Goal: Task Accomplishment & Management: Complete application form

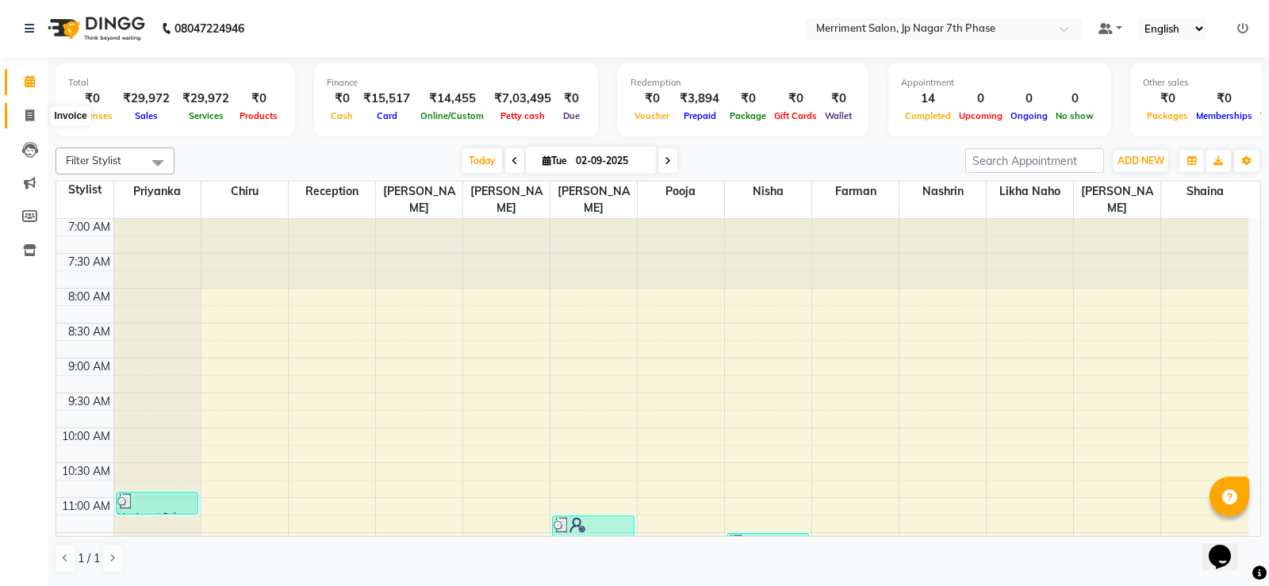
click at [32, 123] on span at bounding box center [30, 116] width 28 height 18
select select "service"
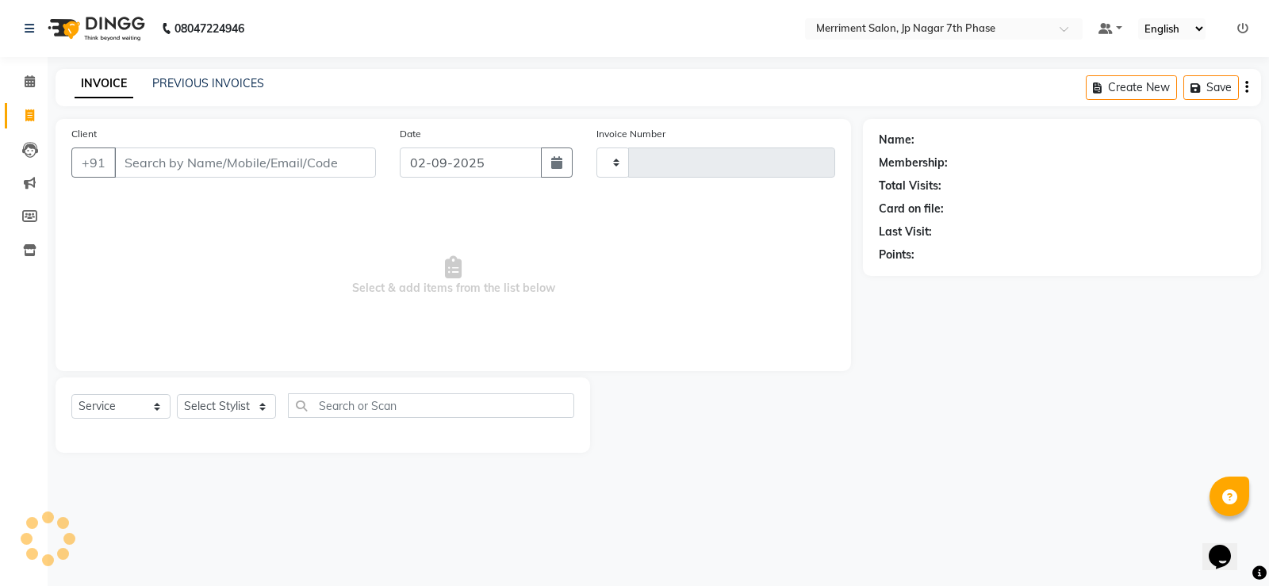
type input "4508"
select select "4110"
click at [220, 84] on link "PREVIOUS INVOICES" at bounding box center [208, 83] width 112 height 14
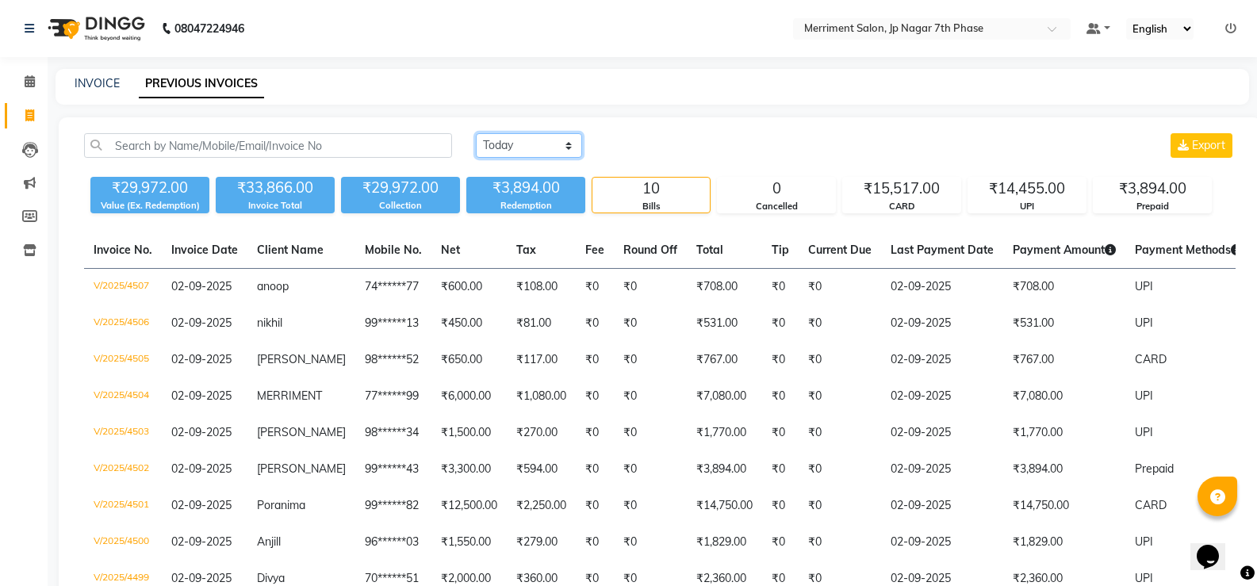
click at [531, 148] on select "Today Yesterday Custom Range" at bounding box center [529, 145] width 106 height 25
select select "range"
click at [476, 133] on select "Today Yesterday Custom Range" at bounding box center [529, 145] width 106 height 25
click at [610, 144] on input "02-09-2025" at bounding box center [658, 146] width 111 height 22
select select "9"
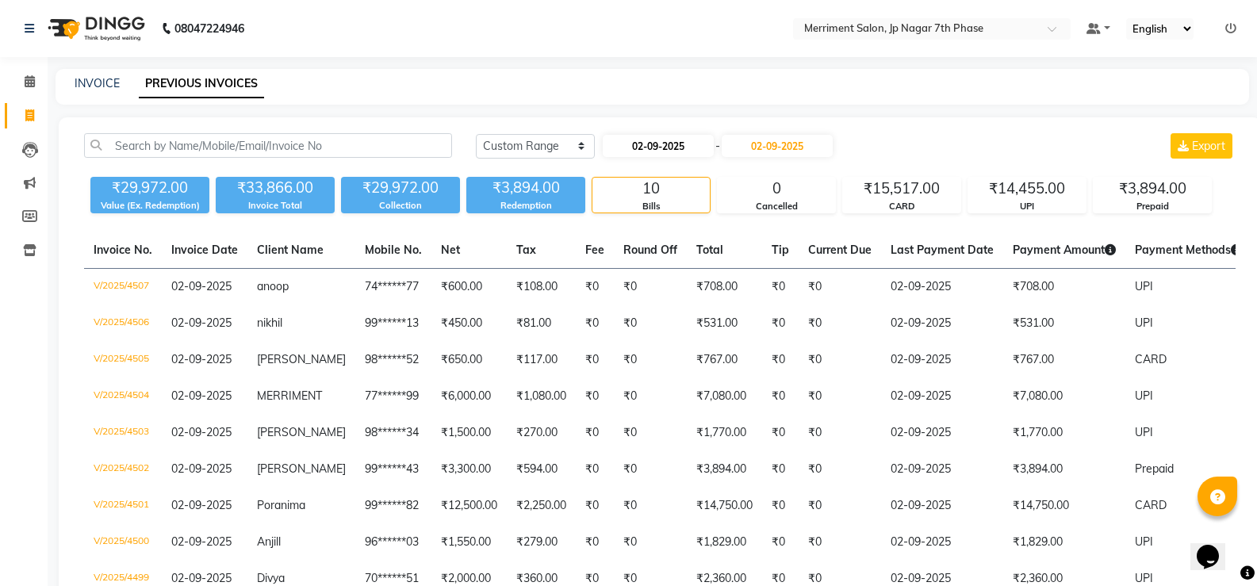
select select "2025"
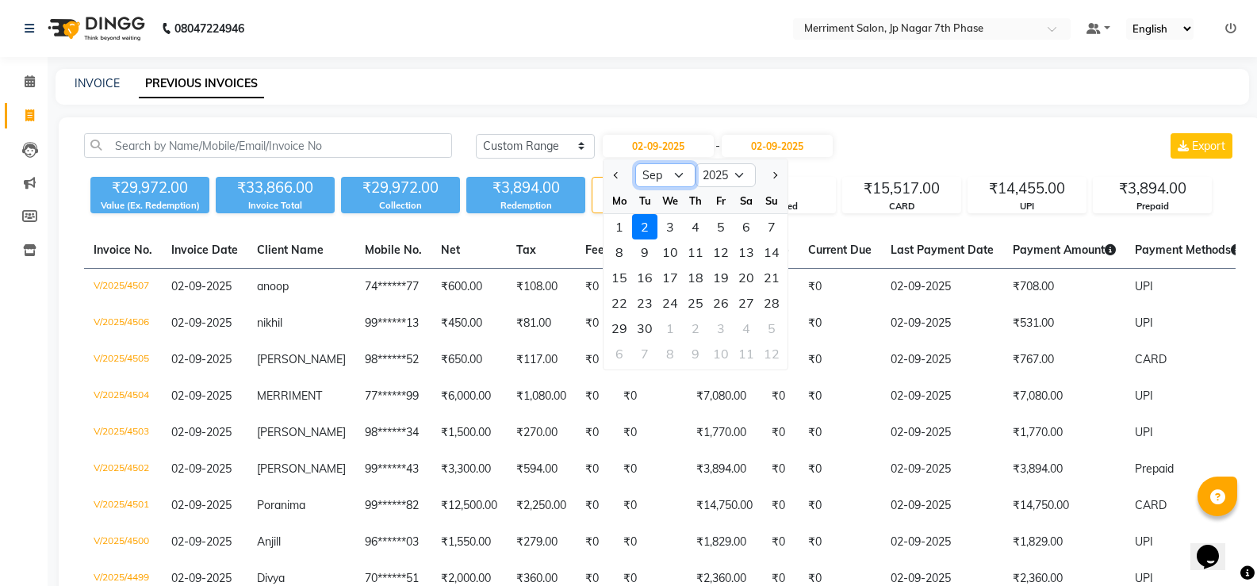
click at [647, 179] on select "Jan Feb Mar Apr May Jun Jul Aug Sep Oct Nov Dec" at bounding box center [665, 175] width 60 height 24
select select "8"
click at [635, 163] on select "Jan Feb Mar Apr May Jun Jul Aug Sep Oct Nov Dec" at bounding box center [665, 175] width 60 height 24
click at [750, 327] on div "30" at bounding box center [746, 328] width 25 height 25
type input "[DATE]"
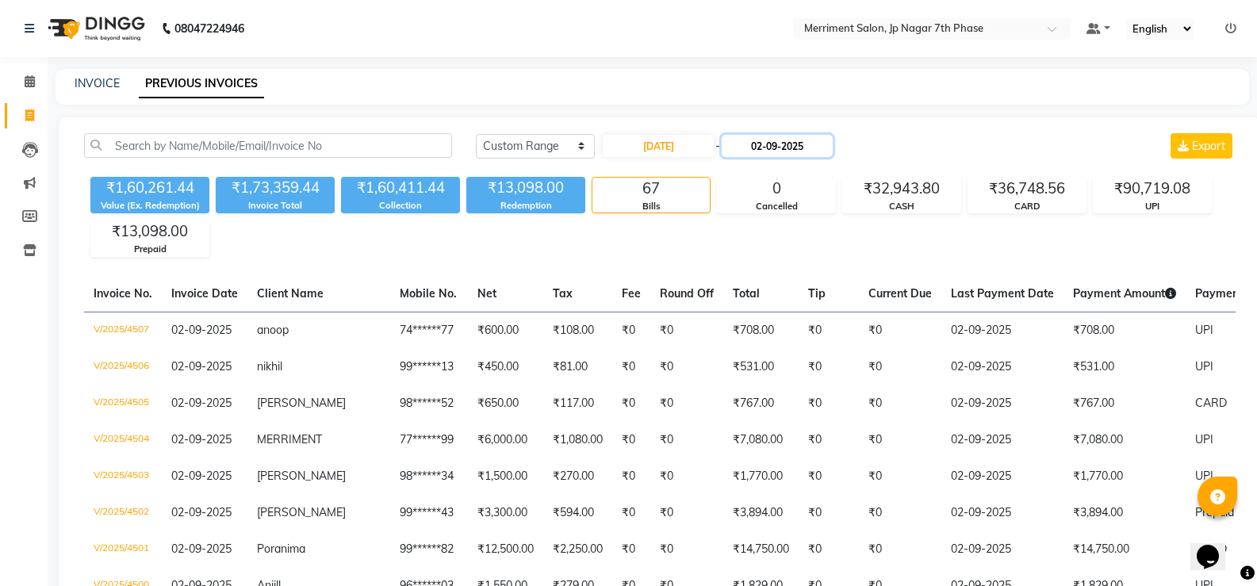
click at [766, 135] on input "02-09-2025" at bounding box center [777, 146] width 111 height 22
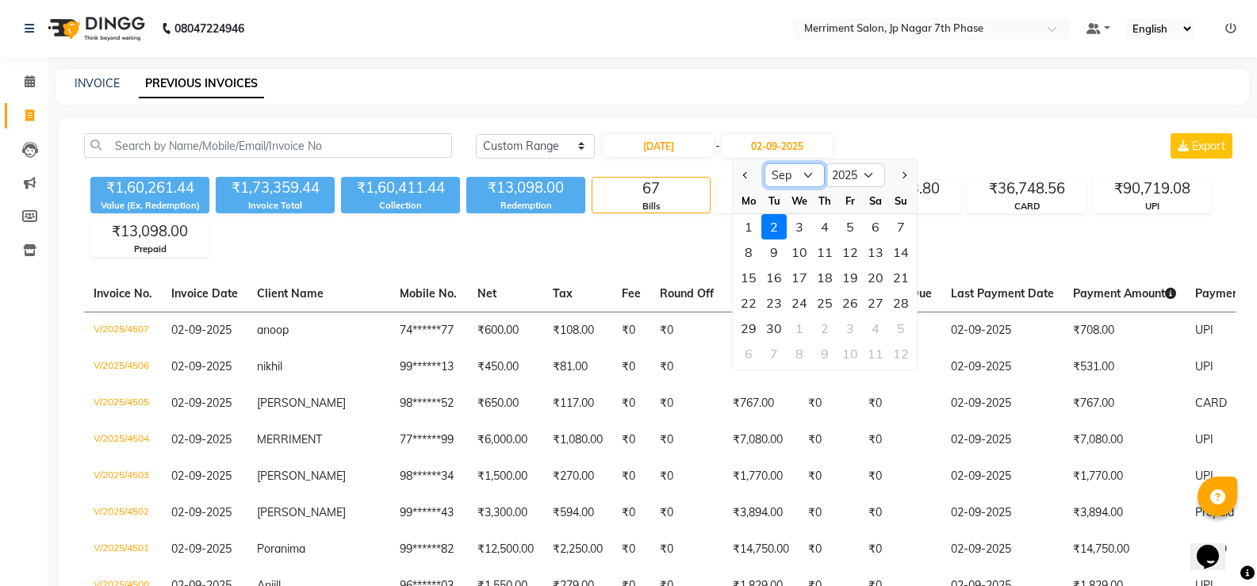
click at [805, 177] on select "Aug Sep Oct Nov Dec" at bounding box center [795, 175] width 60 height 24
select select "8"
click at [765, 163] on select "Aug Sep Oct Nov Dec" at bounding box center [795, 175] width 60 height 24
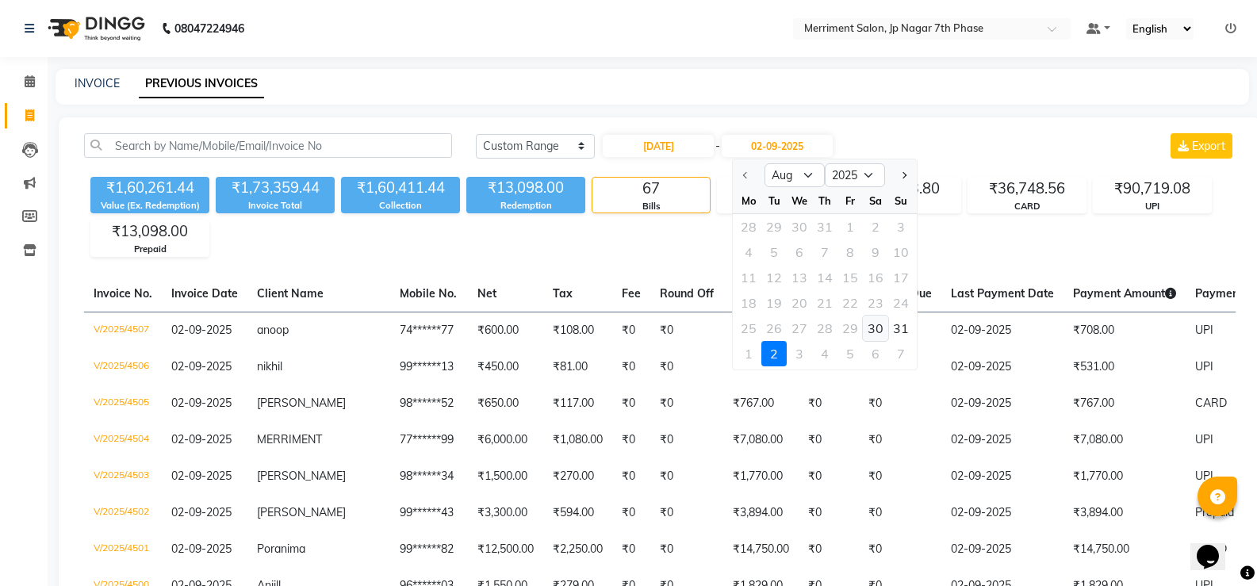
click at [884, 326] on div "30" at bounding box center [875, 328] width 25 height 25
type input "[DATE]"
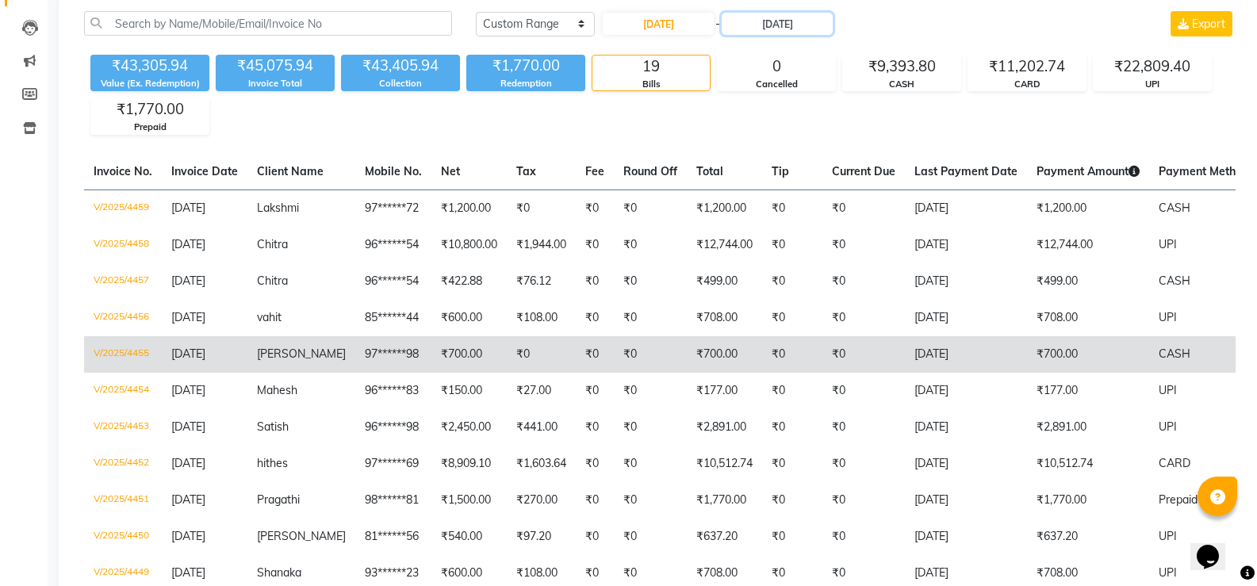
scroll to position [159, 0]
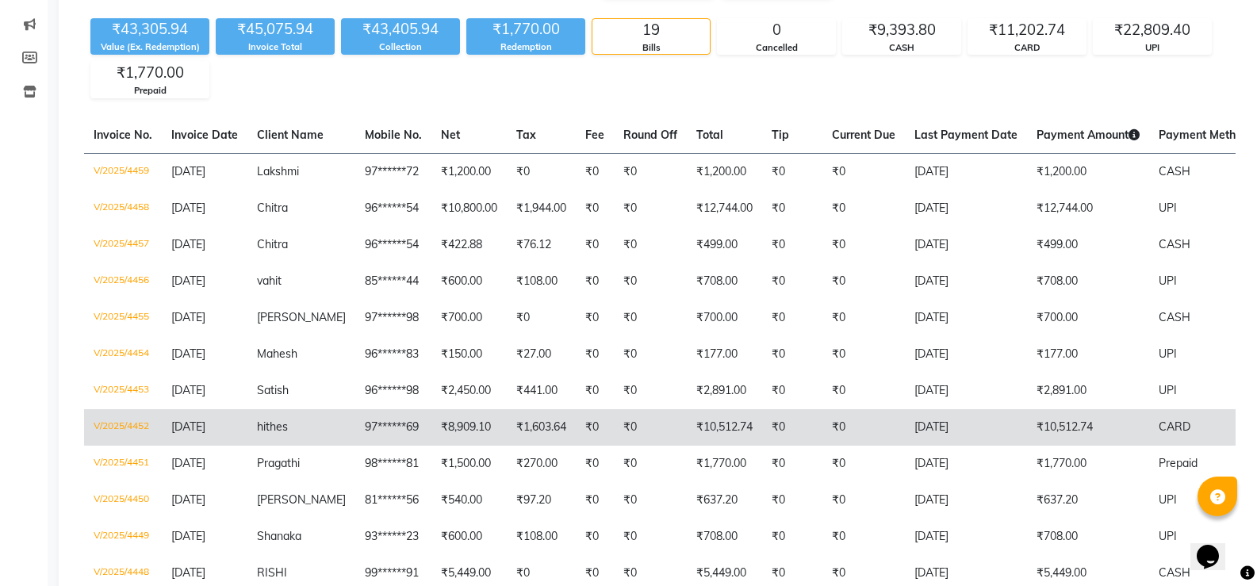
click at [528, 430] on td "₹1,603.64" at bounding box center [541, 427] width 69 height 36
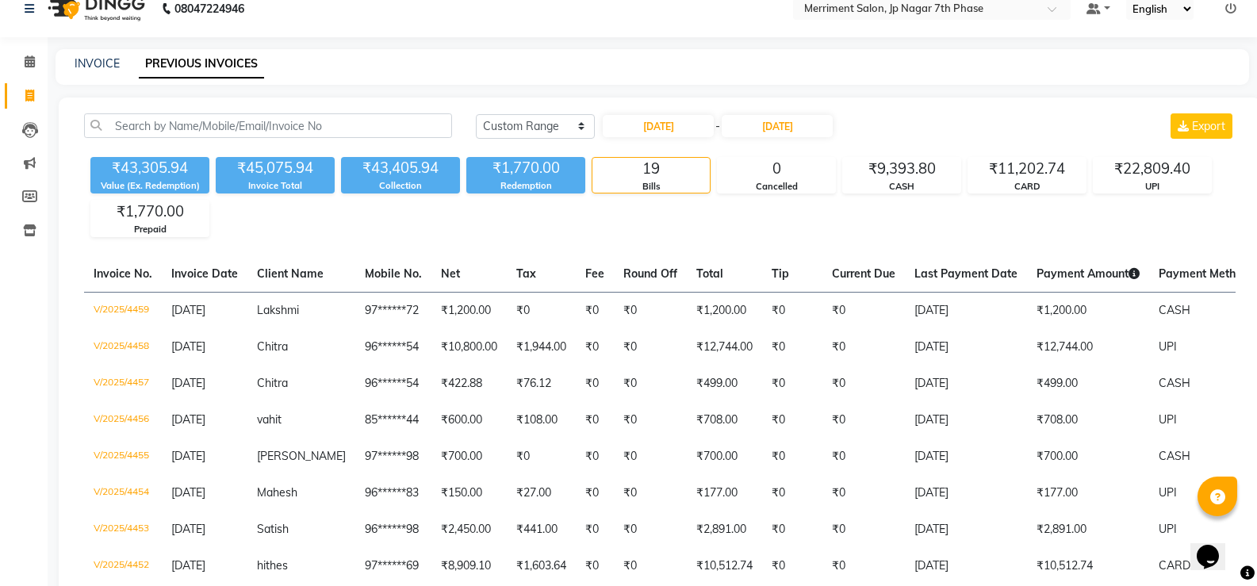
scroll to position [0, 0]
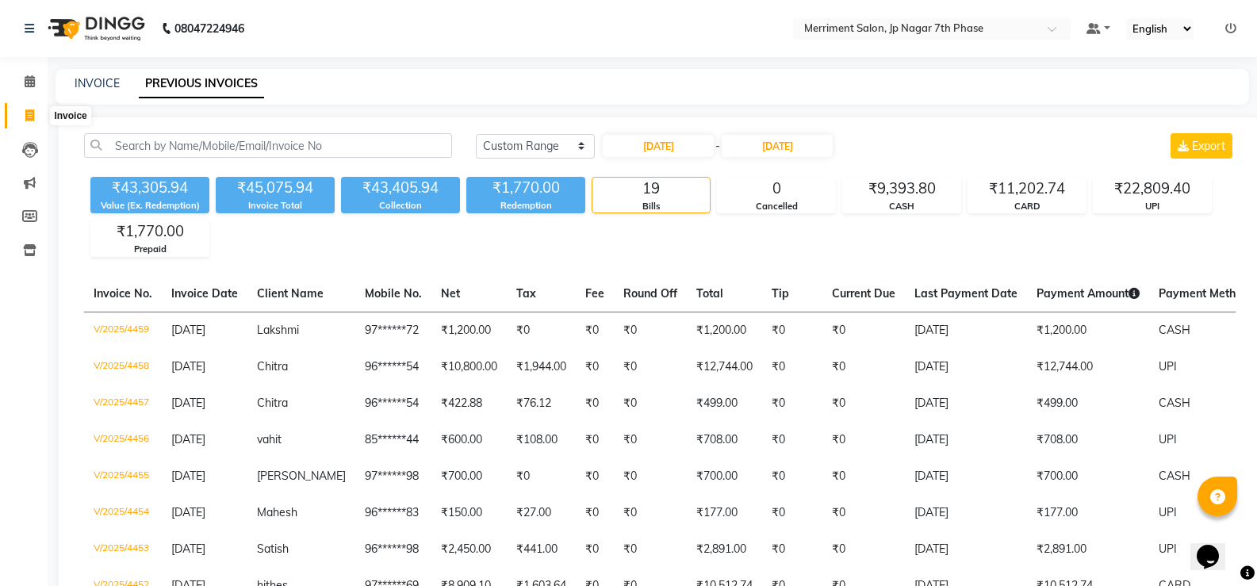
click at [32, 119] on icon at bounding box center [29, 115] width 9 height 12
select select "service"
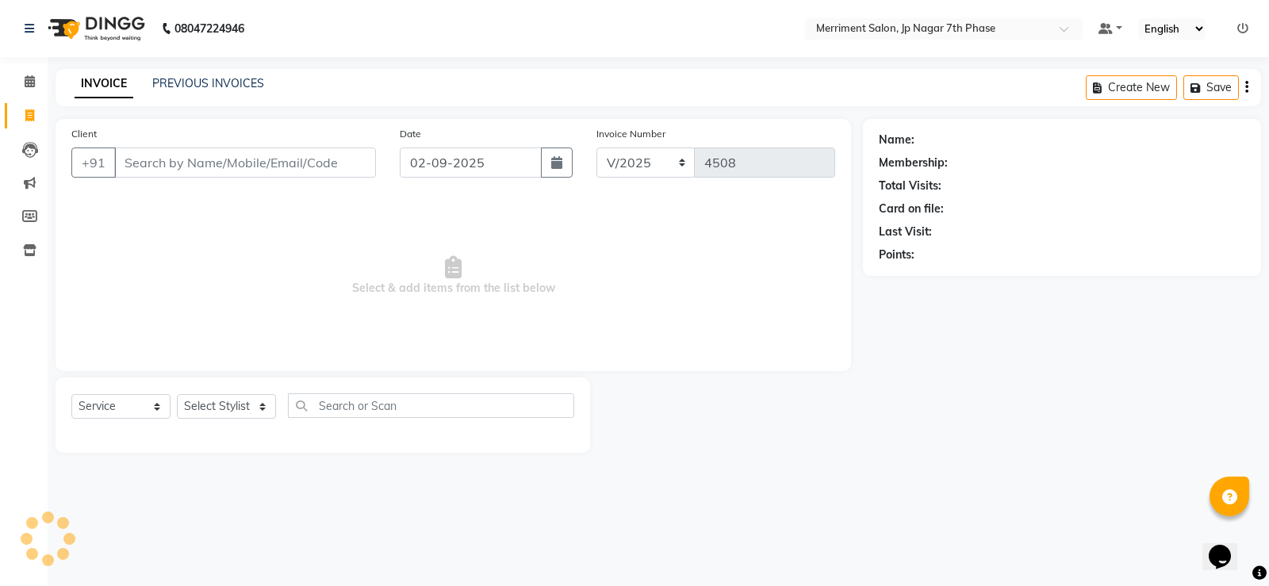
click at [178, 174] on input "Client" at bounding box center [245, 163] width 262 height 30
type input "8073873937"
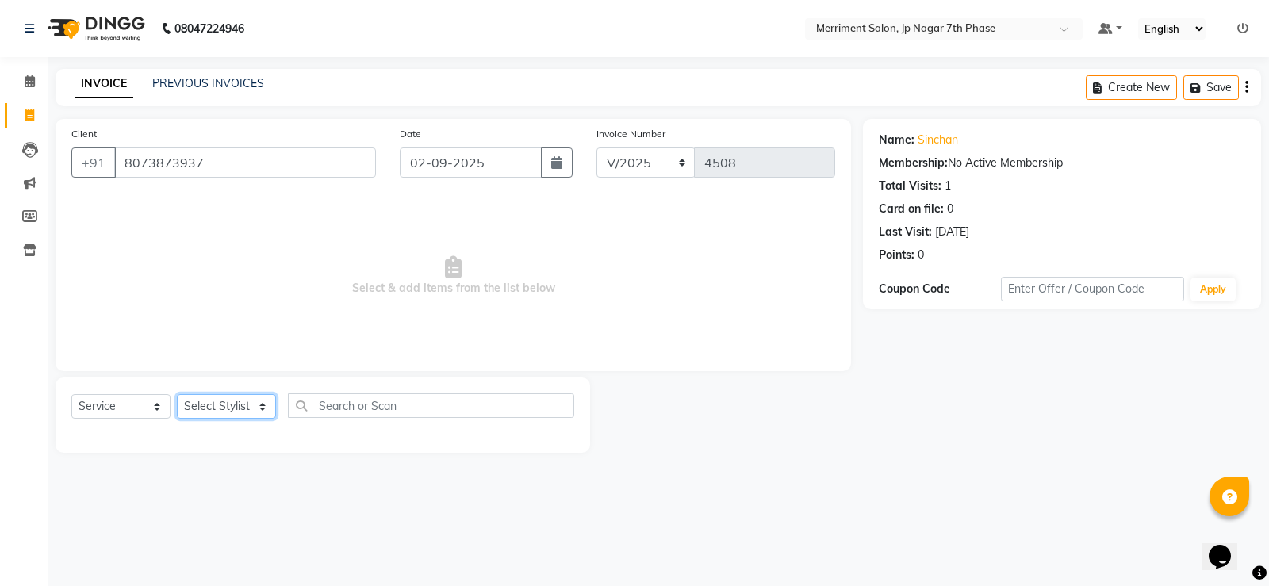
click at [236, 409] on select "Select Stylist Chiru Farman likha naho Nalina Nashrin naynika rai Nirmal Mandal…" at bounding box center [226, 406] width 99 height 25
select select "86905"
click at [177, 394] on select "Select Stylist Chiru Farman likha naho Nalina Nashrin naynika rai Nirmal Mandal…" at bounding box center [226, 406] width 99 height 25
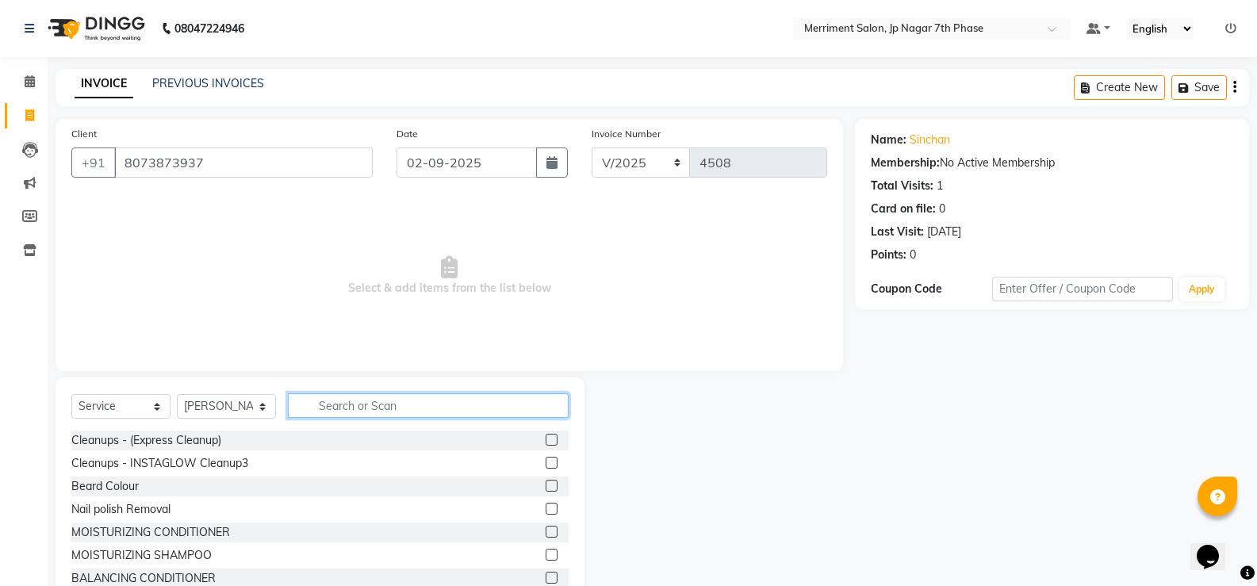
click at [397, 401] on input "text" at bounding box center [428, 405] width 281 height 25
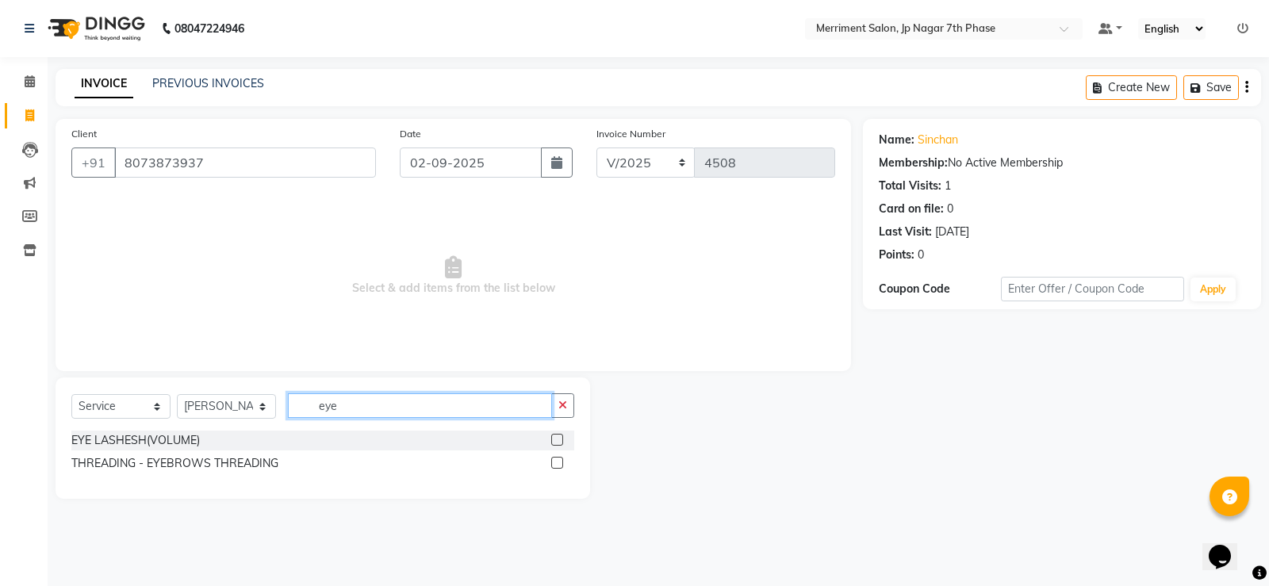
type input "eye"
click at [559, 461] on label at bounding box center [557, 463] width 12 height 12
click at [559, 461] on input "checkbox" at bounding box center [556, 464] width 10 height 10
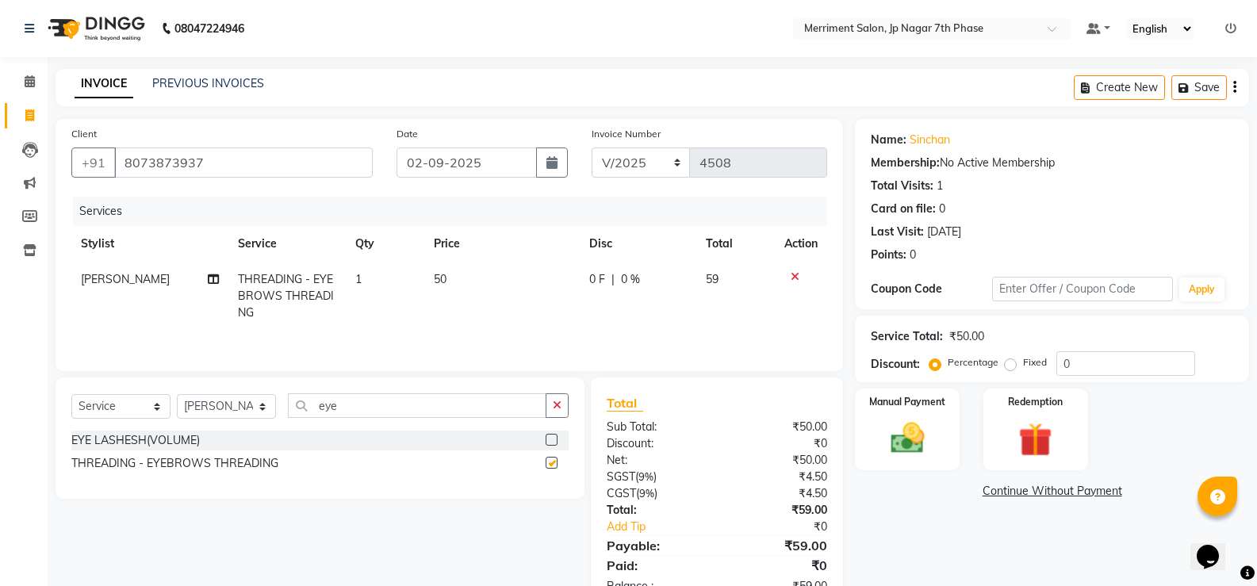
checkbox input "false"
click at [382, 417] on input "eye" at bounding box center [417, 405] width 259 height 25
type input "e"
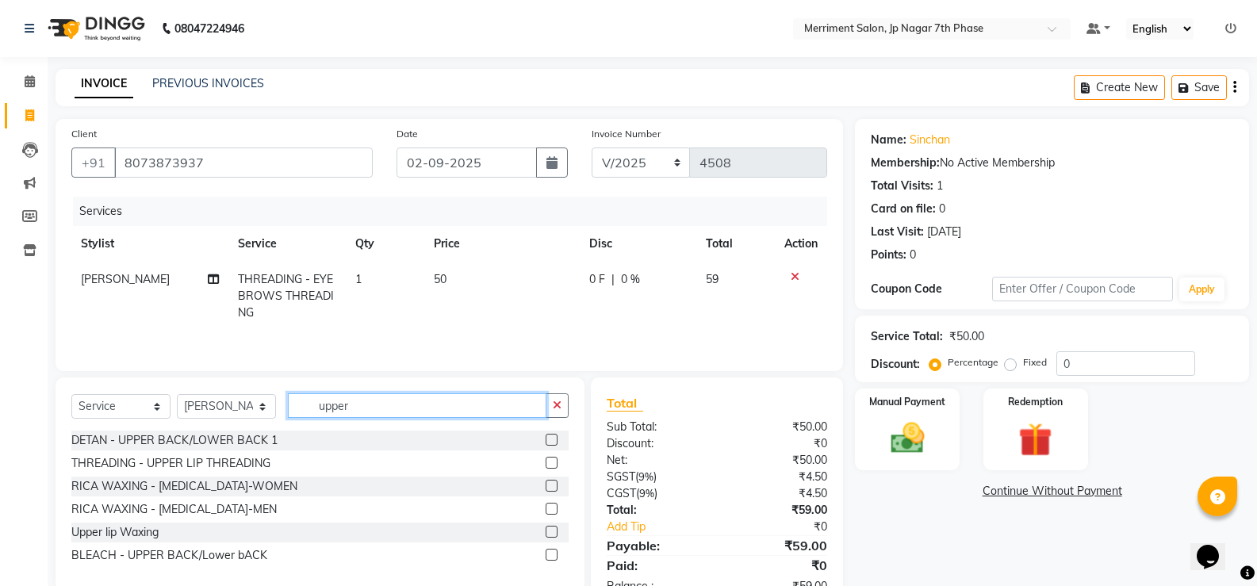
type input "upper"
click at [554, 465] on label at bounding box center [552, 463] width 12 height 12
click at [554, 465] on input "checkbox" at bounding box center [551, 464] width 10 height 10
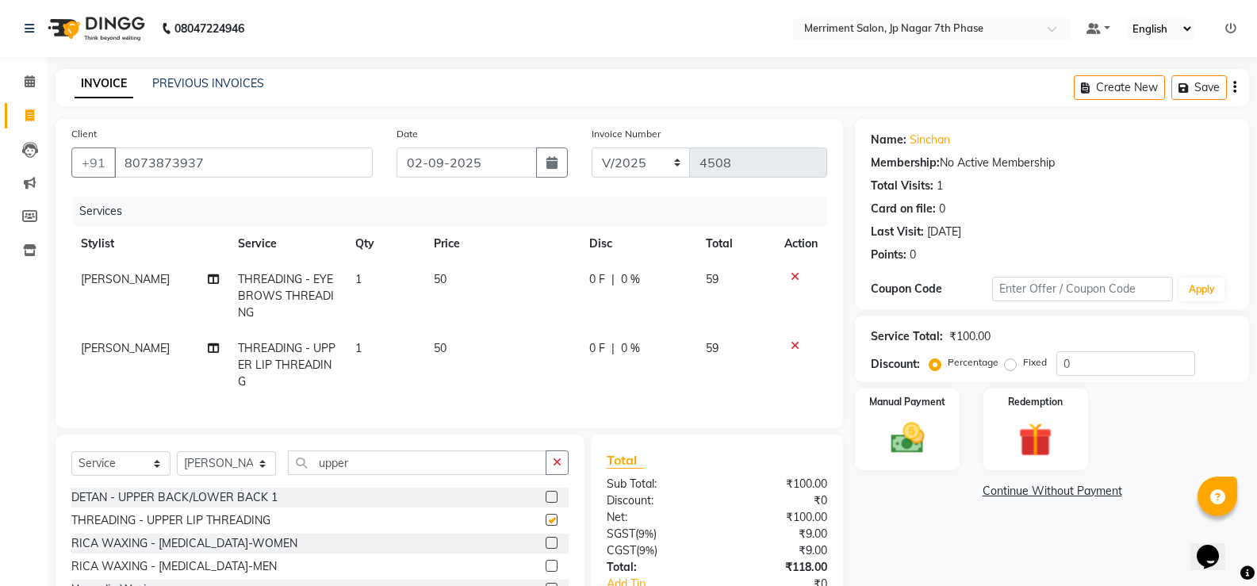
checkbox input "false"
click at [439, 473] on input "upper" at bounding box center [417, 463] width 259 height 25
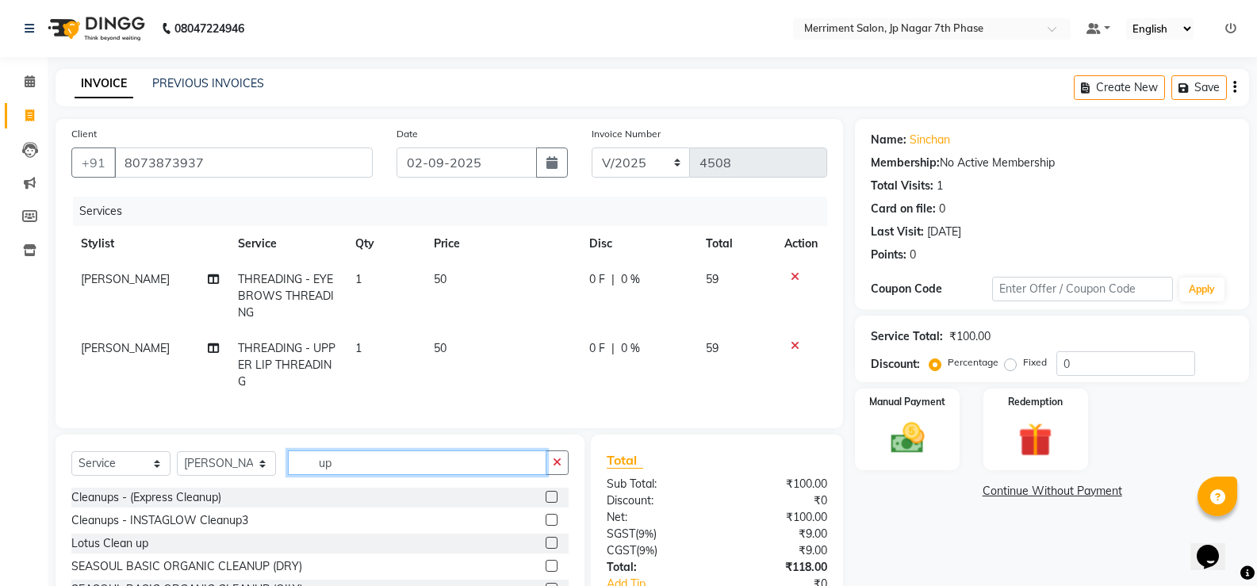
type input "u"
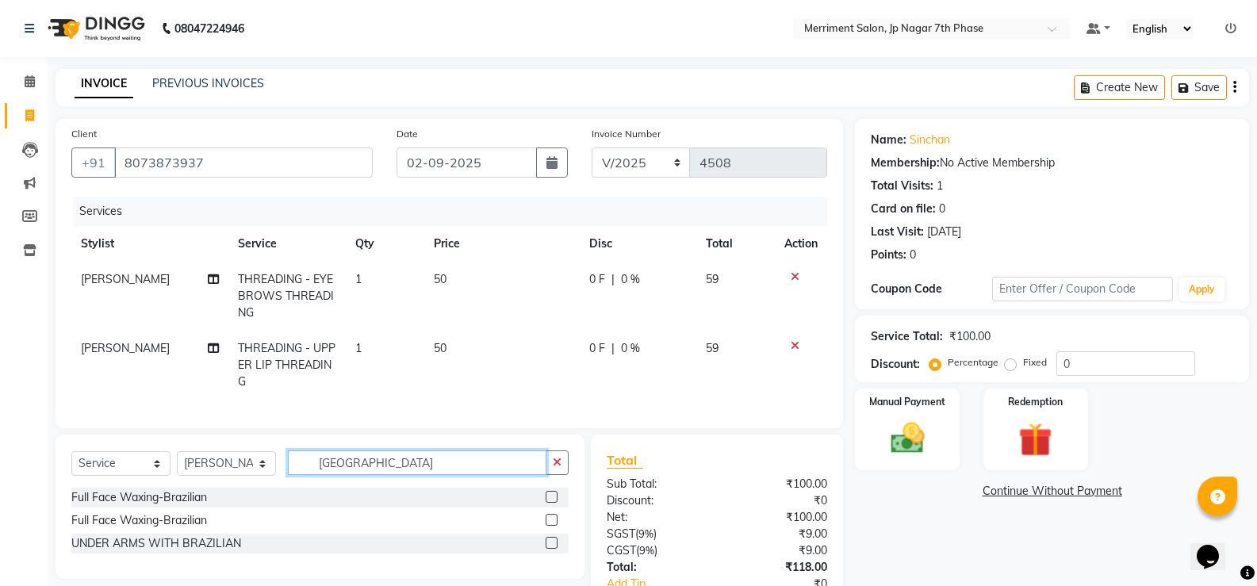
type input "brazil"
click at [550, 549] on label at bounding box center [552, 543] width 12 height 12
click at [550, 549] on input "checkbox" at bounding box center [551, 544] width 10 height 10
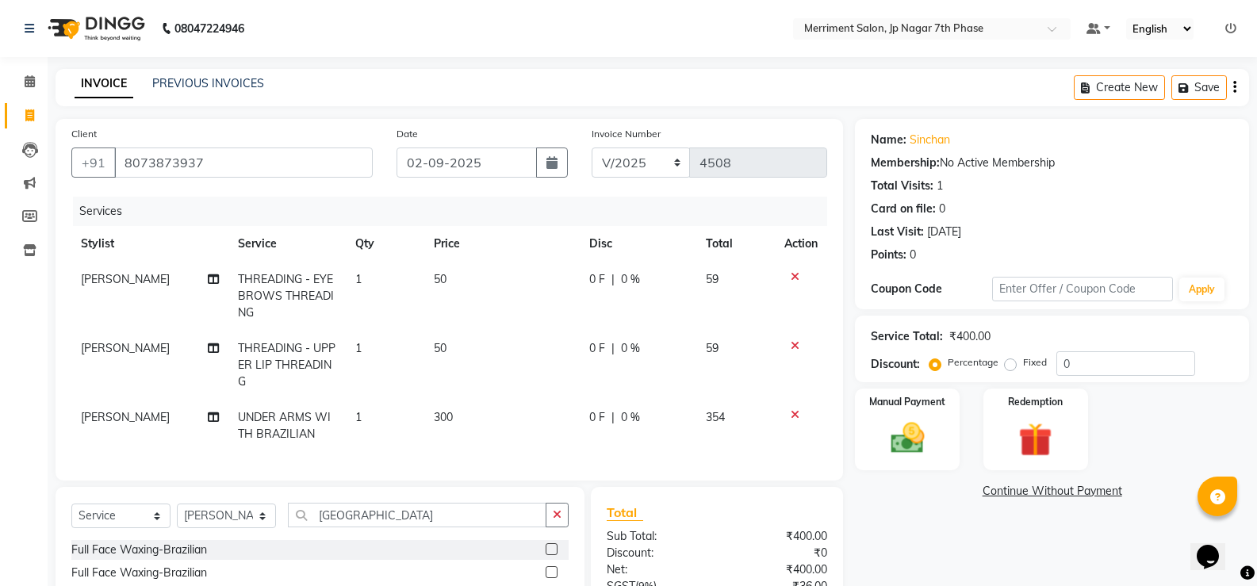
checkbox input "false"
click at [447, 282] on td "50" at bounding box center [501, 296] width 155 height 69
select select "86905"
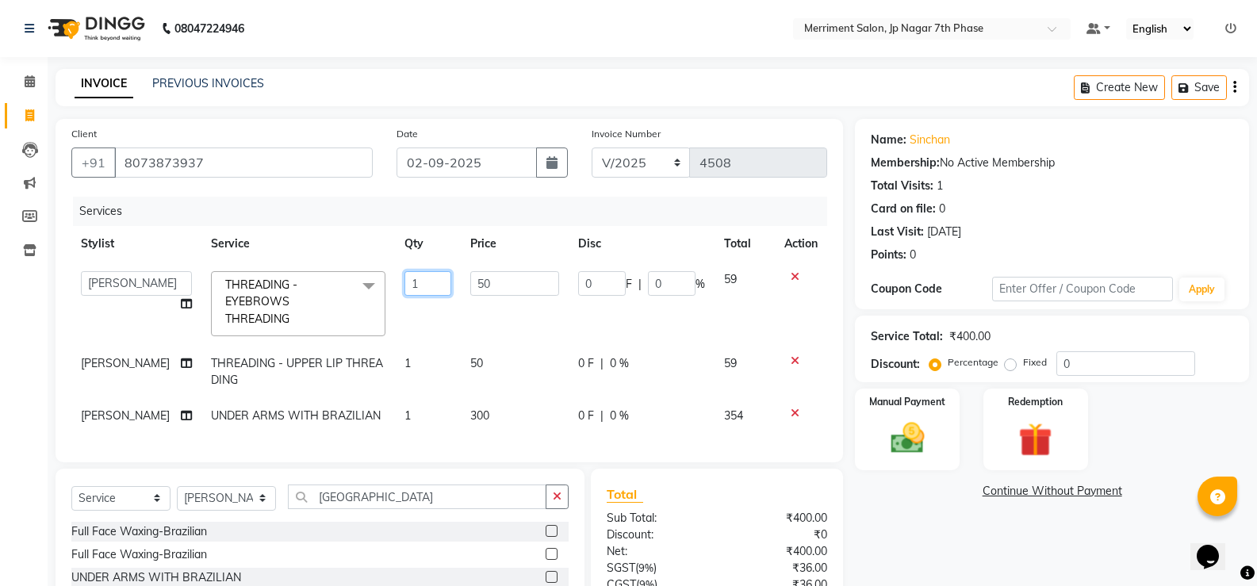
click at [409, 286] on input "1" at bounding box center [428, 283] width 47 height 25
type input "2"
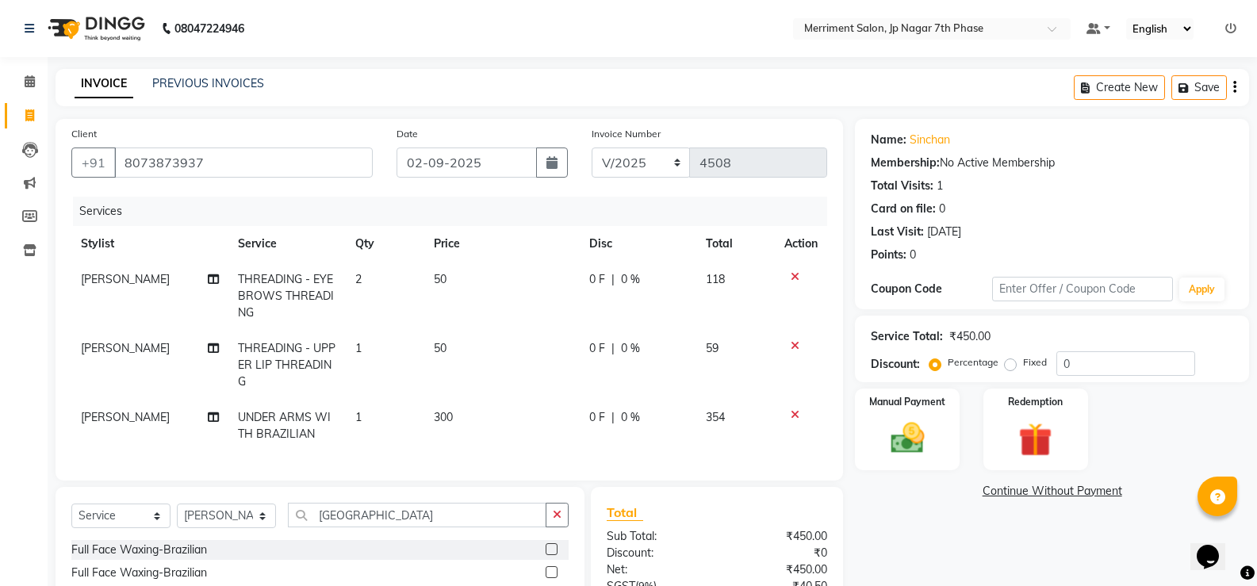
click at [616, 324] on td "0 F | 0 %" at bounding box center [638, 296] width 117 height 69
select select "86905"
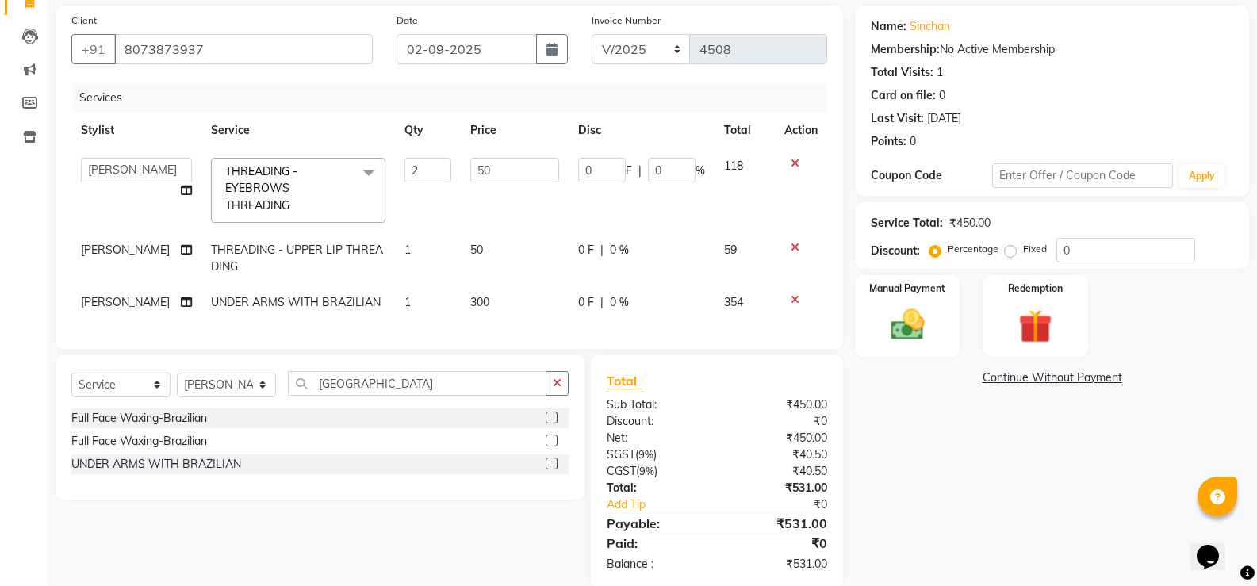
scroll to position [152, 0]
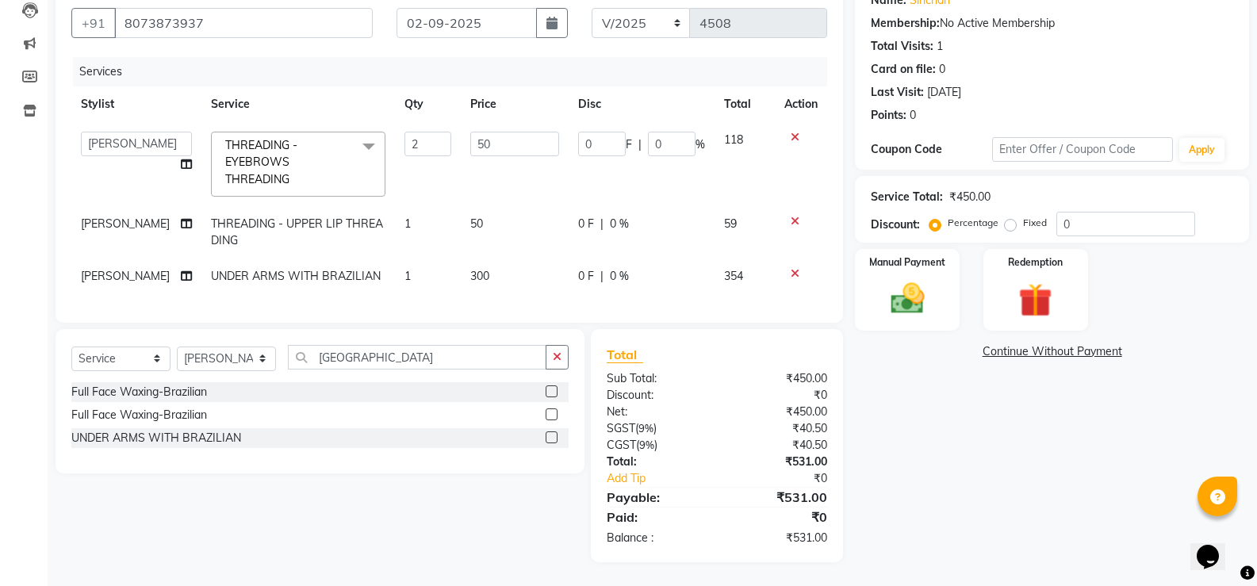
click at [900, 456] on div "Name: Sinchan Membership: No Active Membership Total Visits: 1 Card on file: 0 …" at bounding box center [1058, 270] width 406 height 583
click at [918, 278] on img at bounding box center [907, 298] width 56 height 40
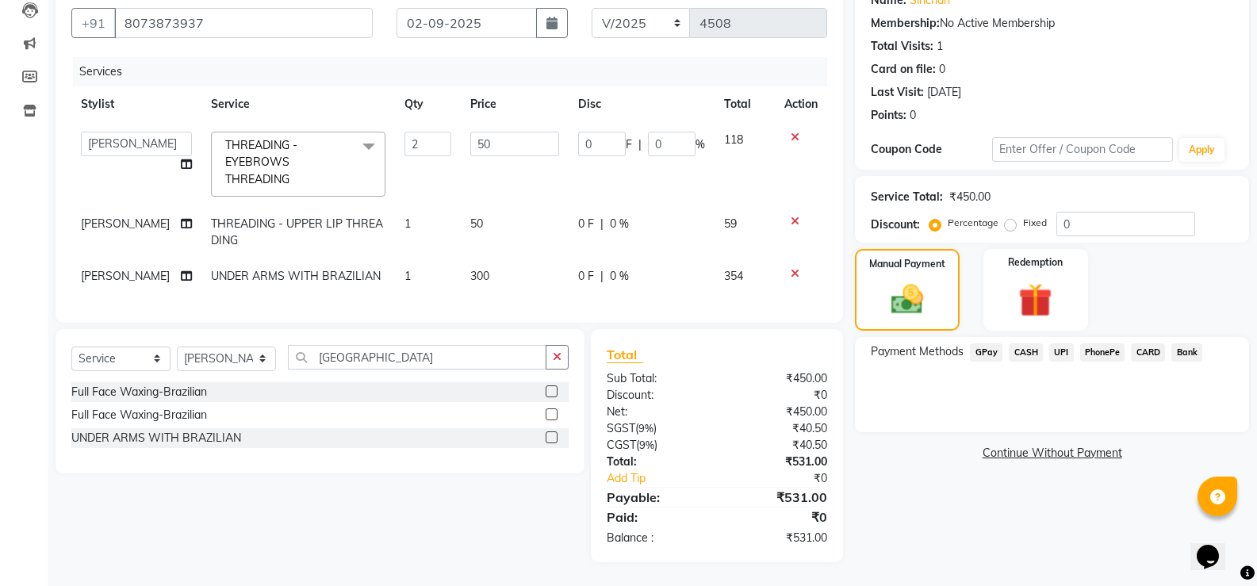
click at [1061, 344] on span "UPI" at bounding box center [1062, 353] width 25 height 18
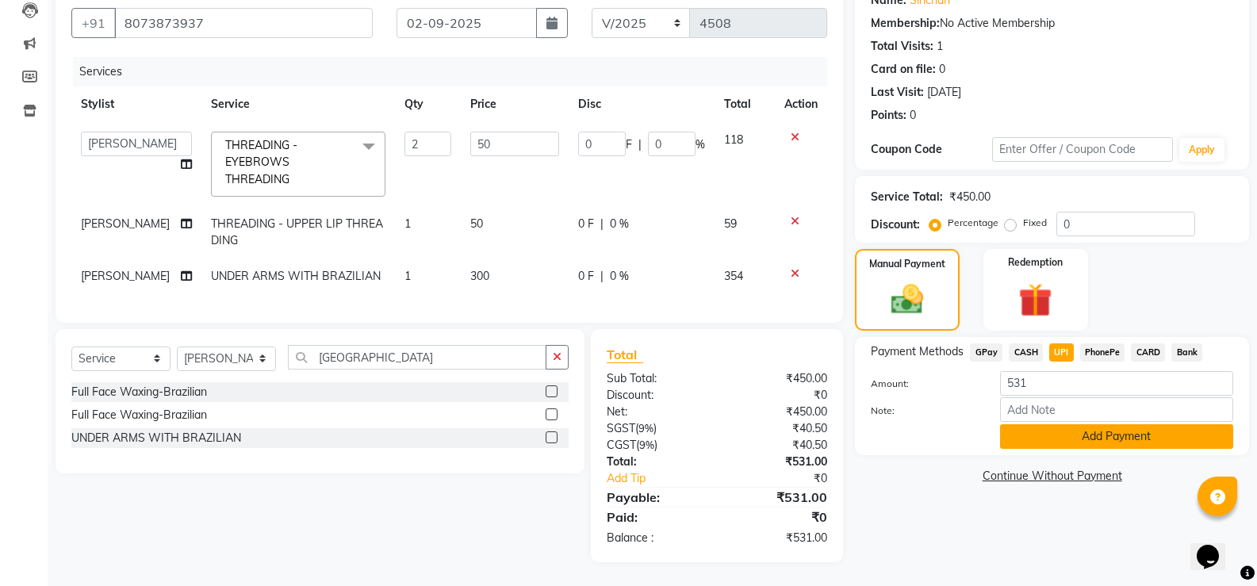
click at [1111, 424] on button "Add Payment" at bounding box center [1116, 436] width 233 height 25
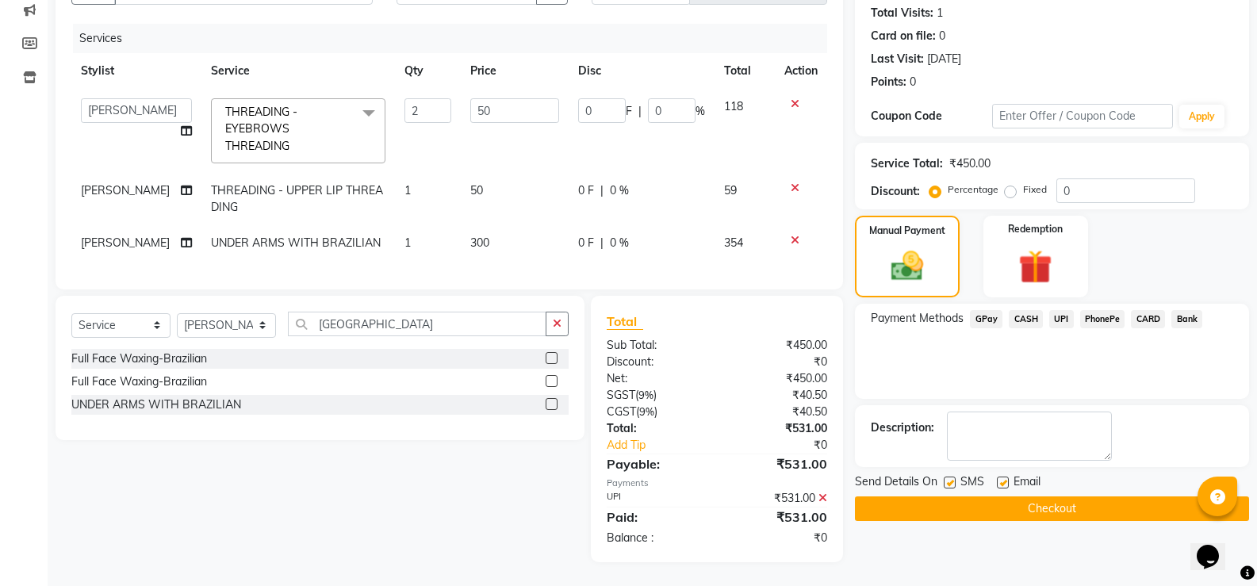
scroll to position [185, 0]
click at [1077, 501] on button "Checkout" at bounding box center [1052, 509] width 394 height 25
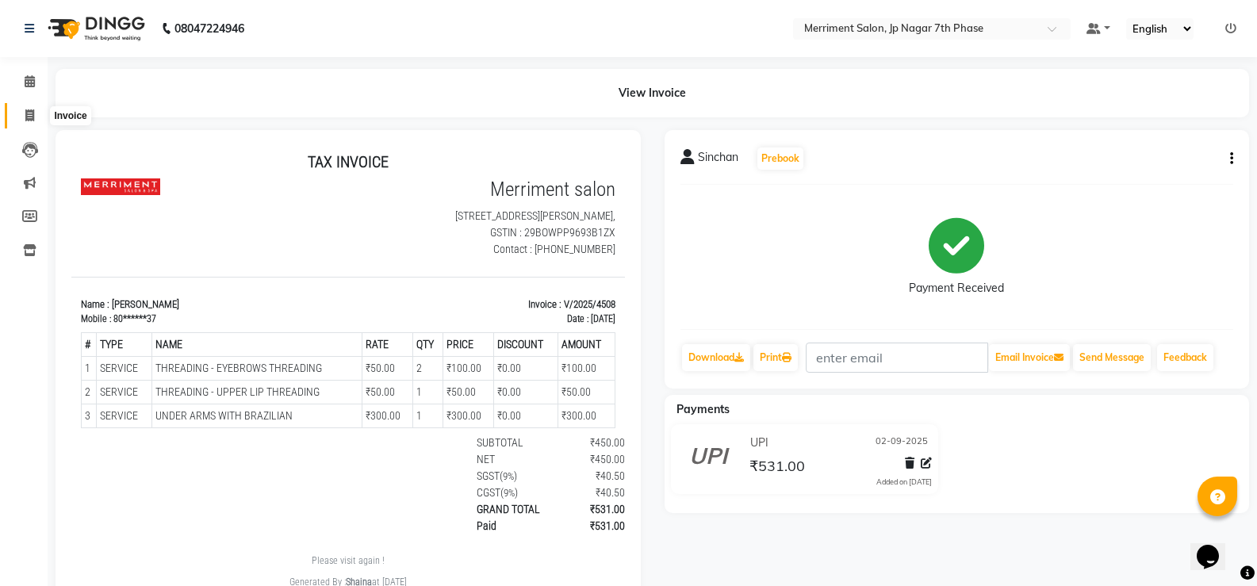
click at [35, 106] on link "Invoice" at bounding box center [24, 116] width 38 height 26
select select "service"
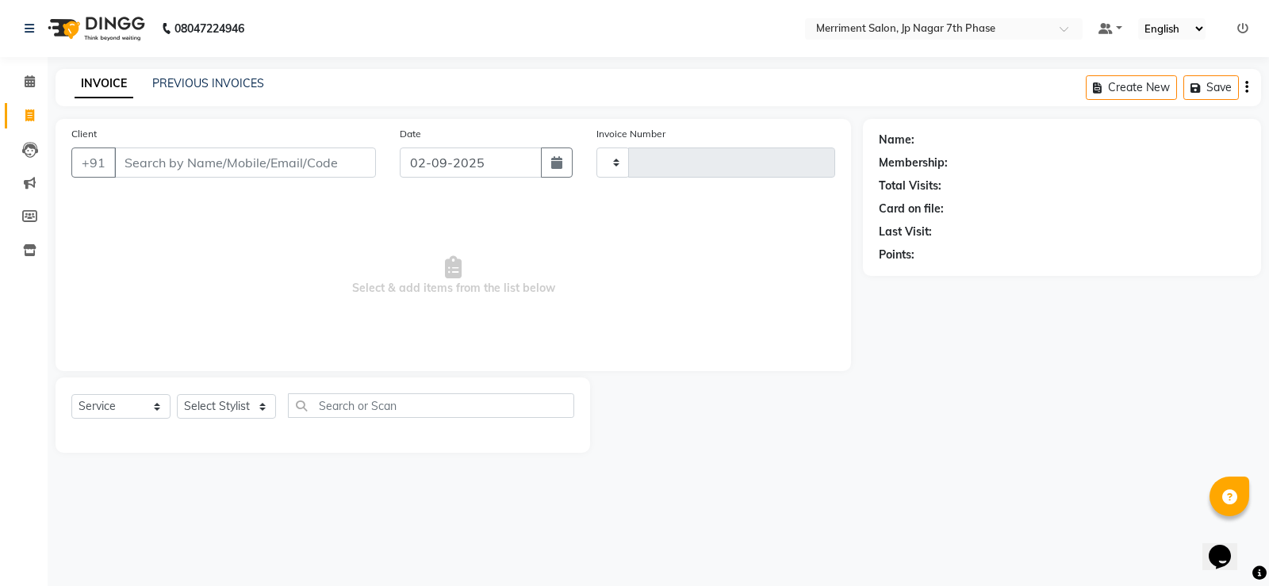
type input "4509"
select select "4110"
click at [213, 159] on input "Client" at bounding box center [245, 163] width 262 height 30
type input "9740645474"
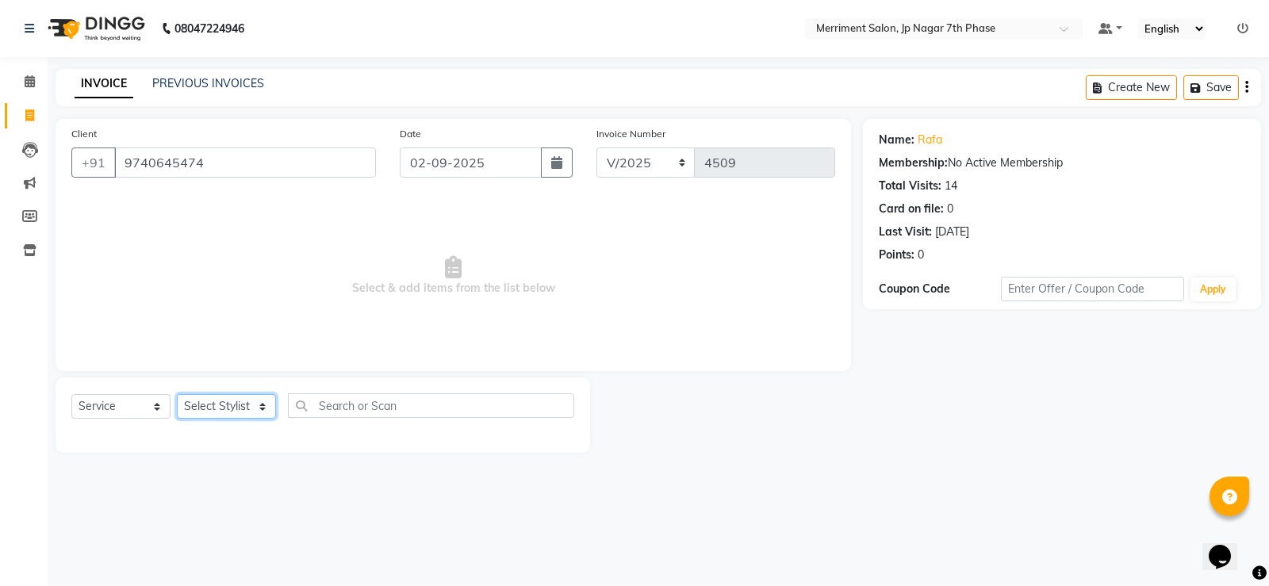
click at [237, 409] on select "Select Stylist Chiru Farman likha naho Nalina Nashrin naynika rai Nirmal Mandal…" at bounding box center [226, 406] width 99 height 25
select select "86905"
click at [177, 394] on select "Select Stylist Chiru Farman likha naho Nalina Nashrin naynika rai Nirmal Mandal…" at bounding box center [226, 406] width 99 height 25
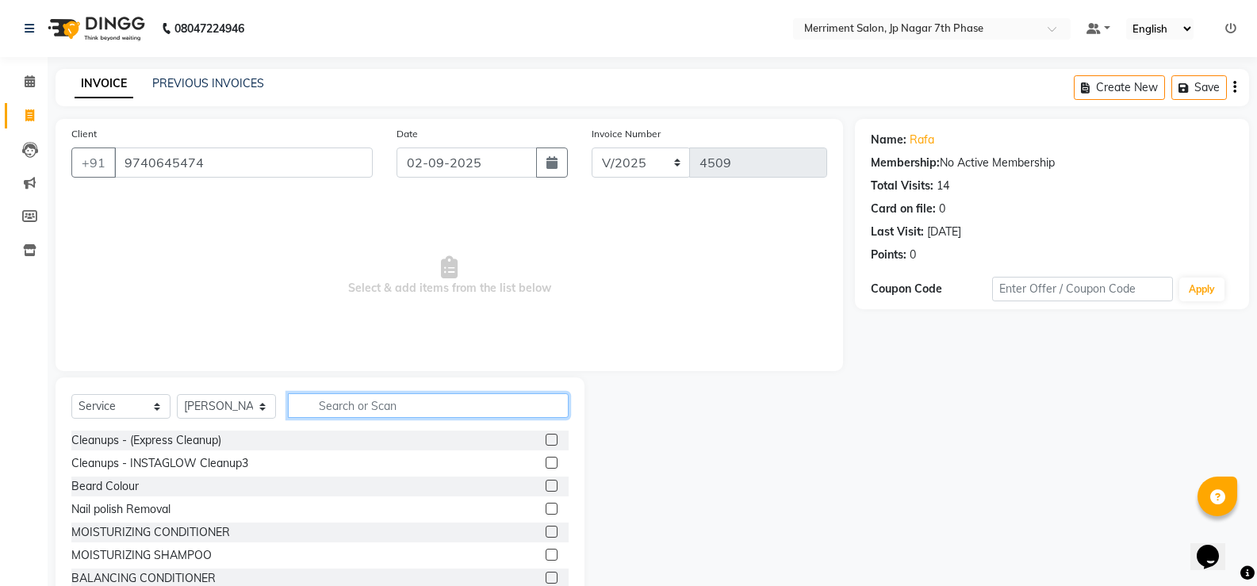
click at [341, 409] on input "text" at bounding box center [428, 405] width 281 height 25
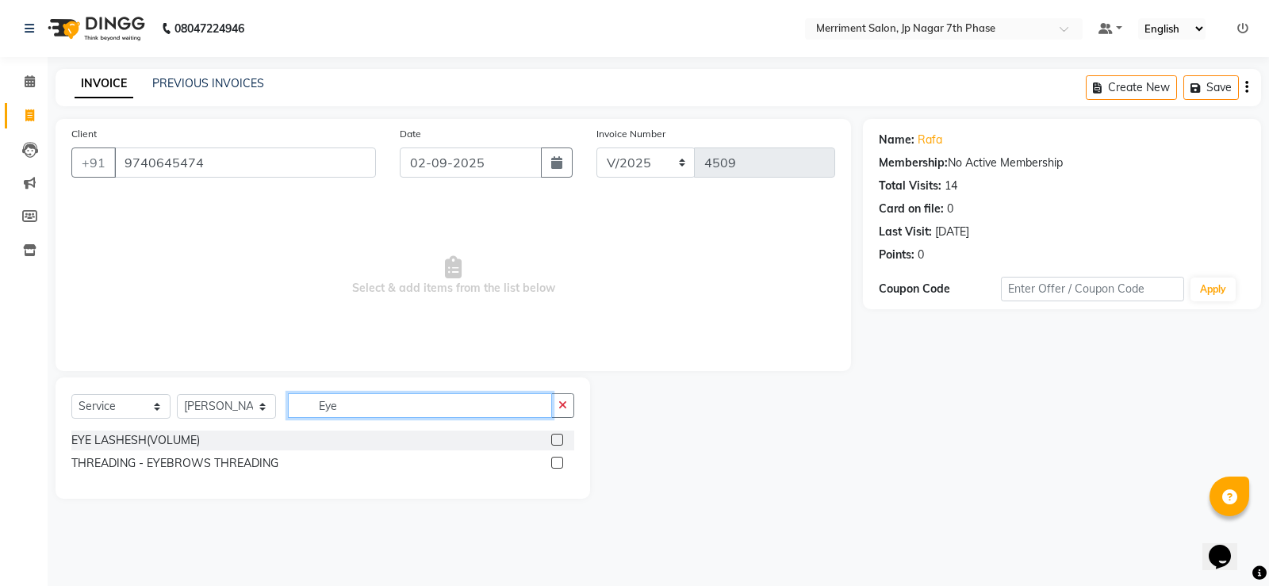
type input "Eye"
click at [561, 465] on label at bounding box center [557, 463] width 12 height 12
click at [561, 465] on input "checkbox" at bounding box center [556, 464] width 10 height 10
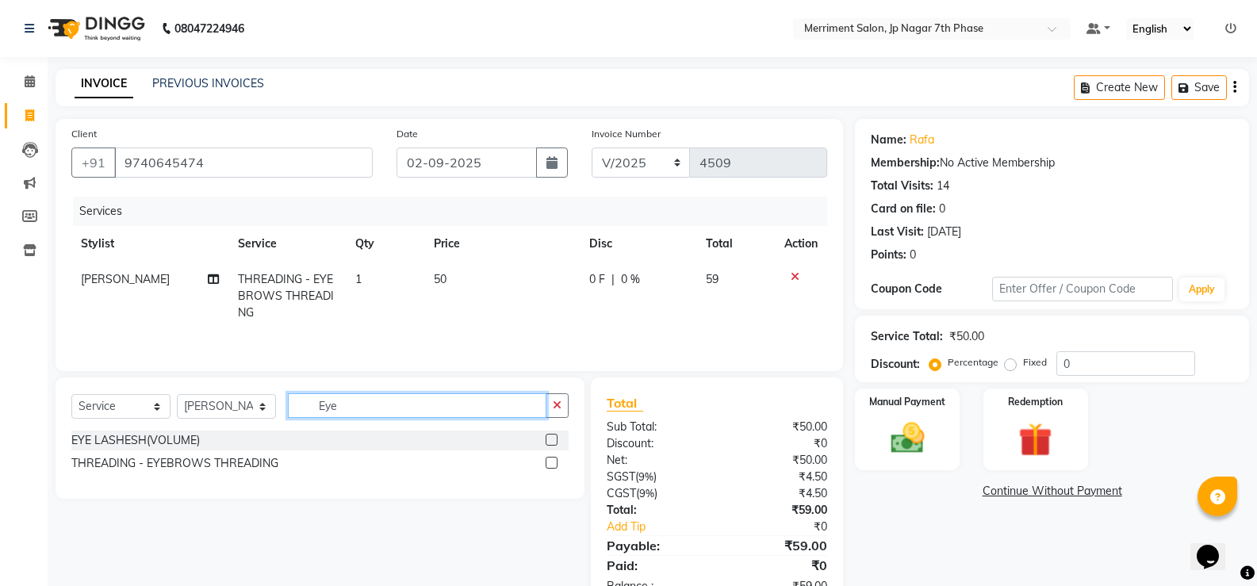
checkbox input "false"
click at [480, 414] on input "Eye" at bounding box center [417, 405] width 259 height 25
type input "E"
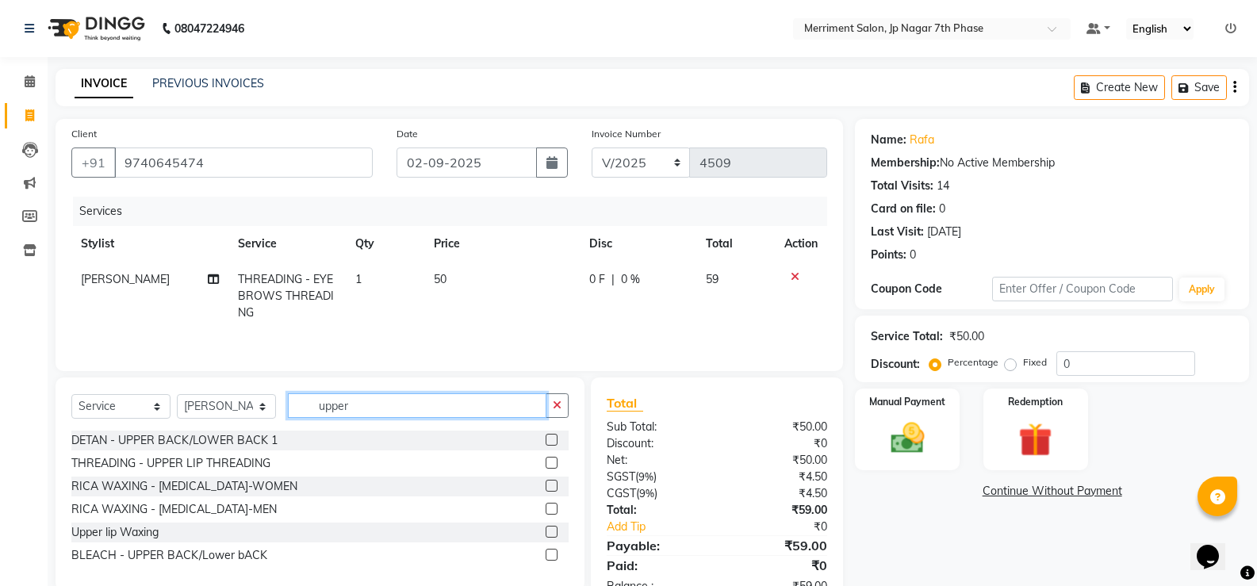
type input "upper"
click at [550, 464] on label at bounding box center [552, 463] width 12 height 12
click at [550, 464] on input "checkbox" at bounding box center [551, 464] width 10 height 10
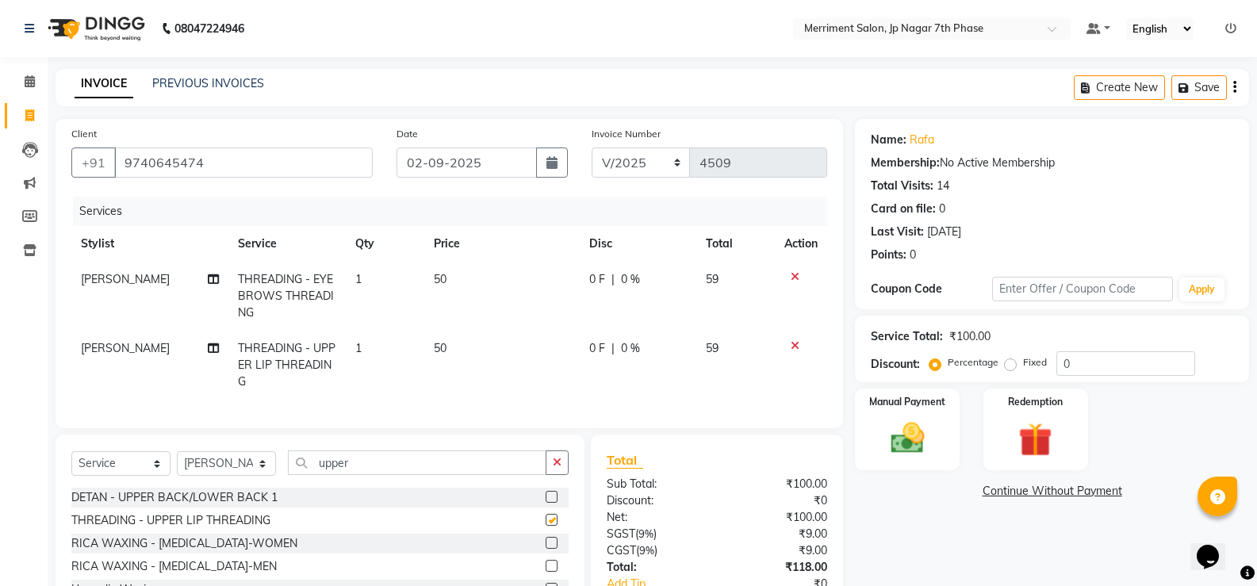
checkbox input "false"
click at [448, 344] on td "50" at bounding box center [501, 365] width 155 height 69
select select "86905"
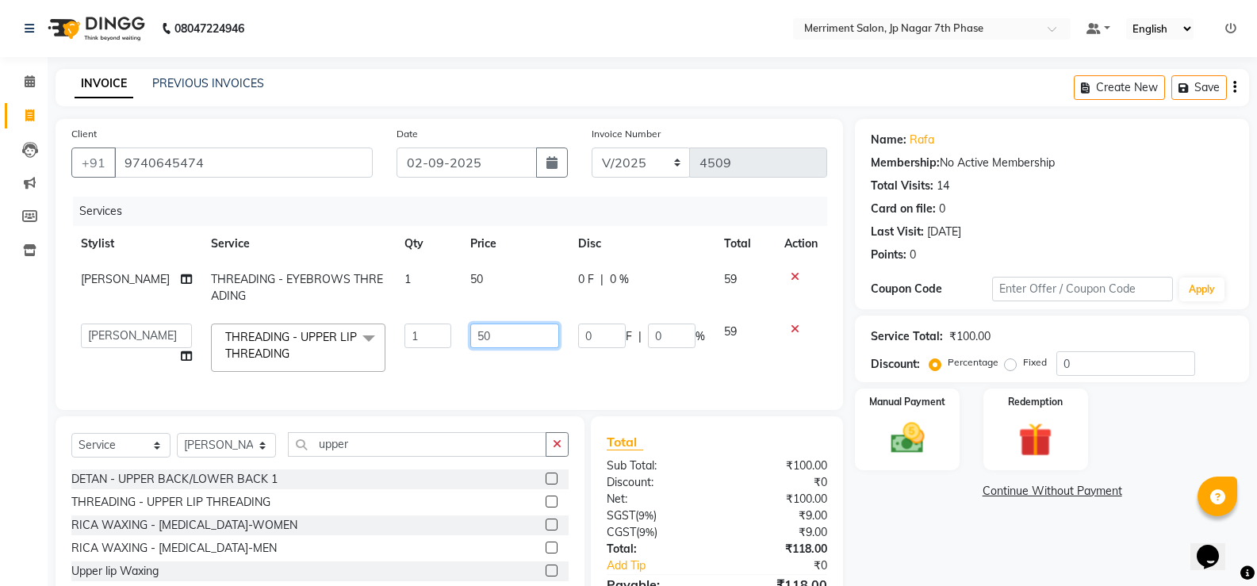
click at [501, 339] on input "50" at bounding box center [514, 336] width 89 height 25
type input "5"
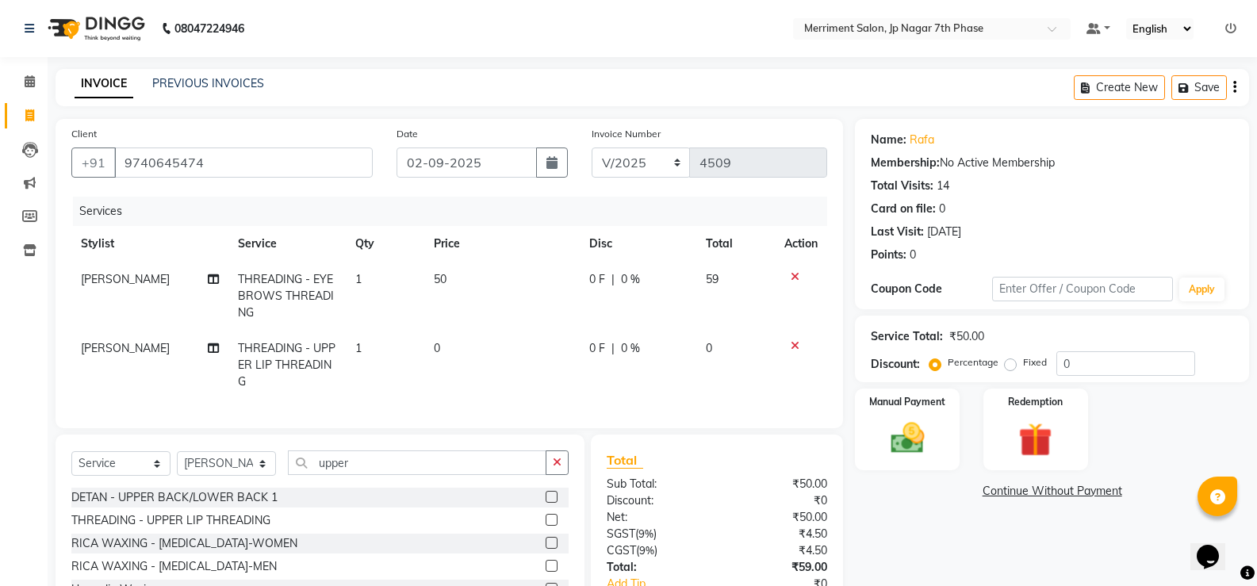
click at [365, 343] on td "1" at bounding box center [385, 365] width 79 height 69
select select "86905"
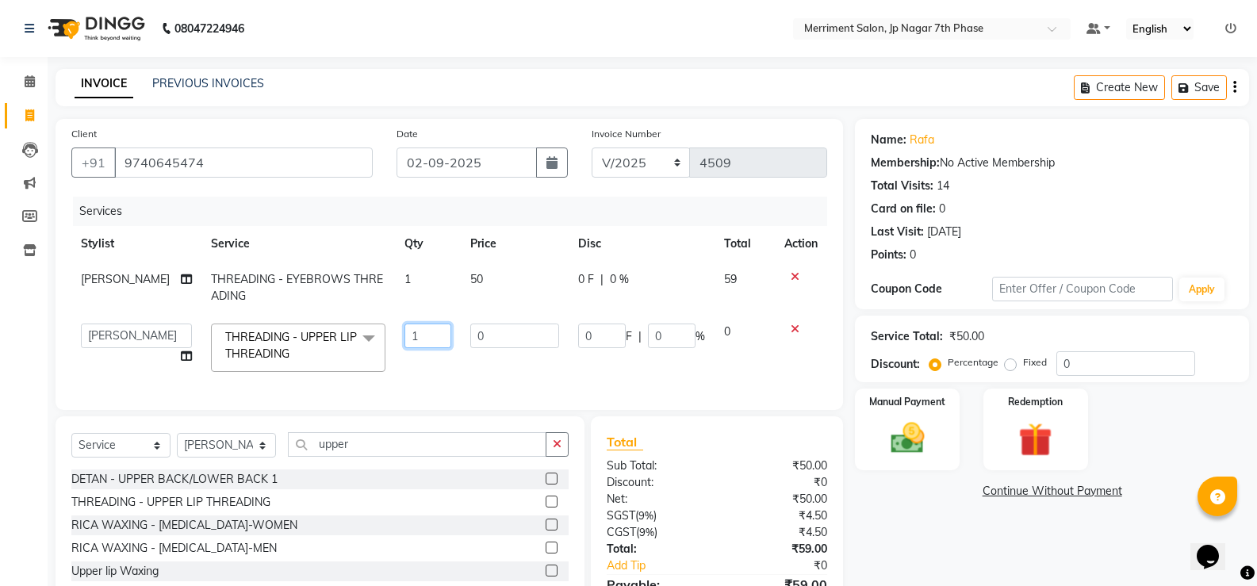
click at [413, 333] on input "1" at bounding box center [428, 336] width 47 height 25
type input "2"
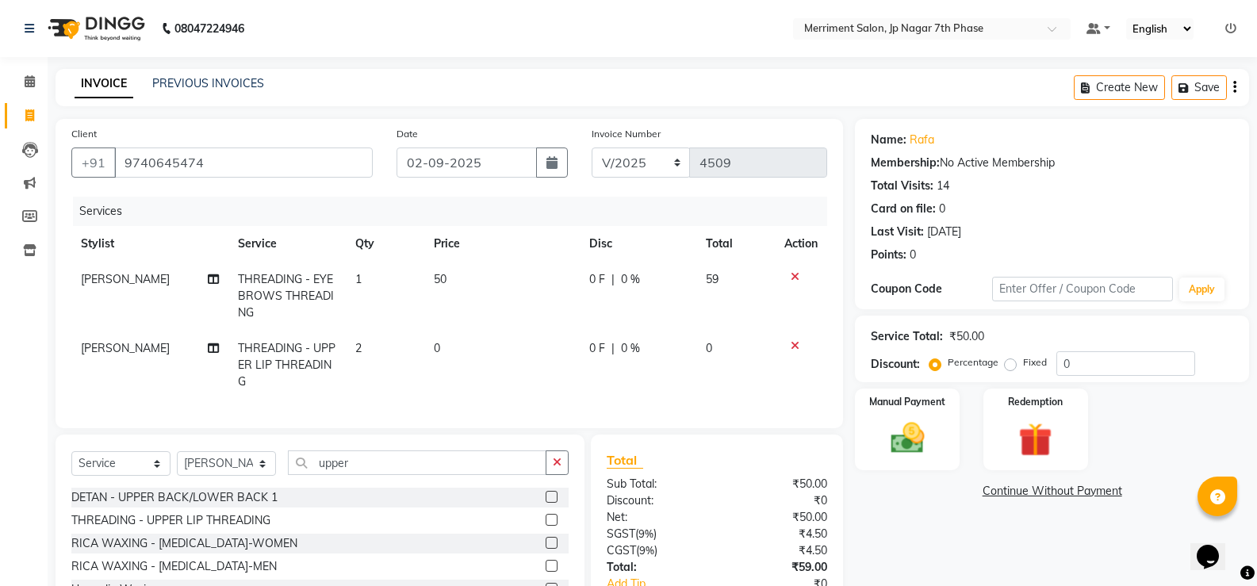
click at [450, 351] on td "0" at bounding box center [501, 365] width 155 height 69
select select "86905"
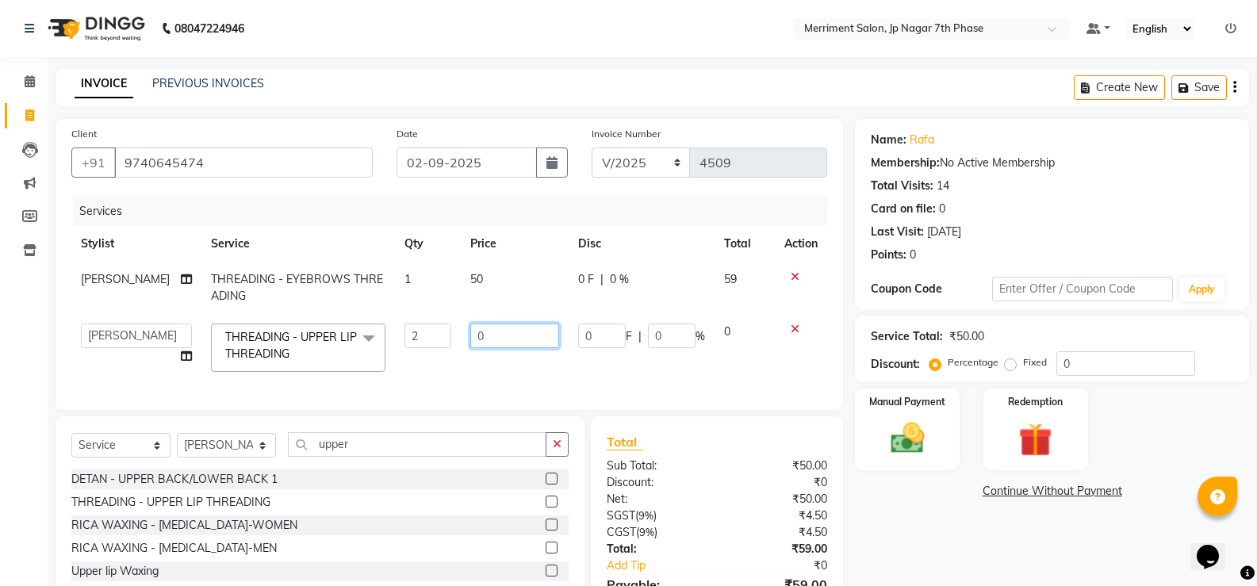
click at [489, 342] on input "0" at bounding box center [514, 336] width 89 height 25
type input "50"
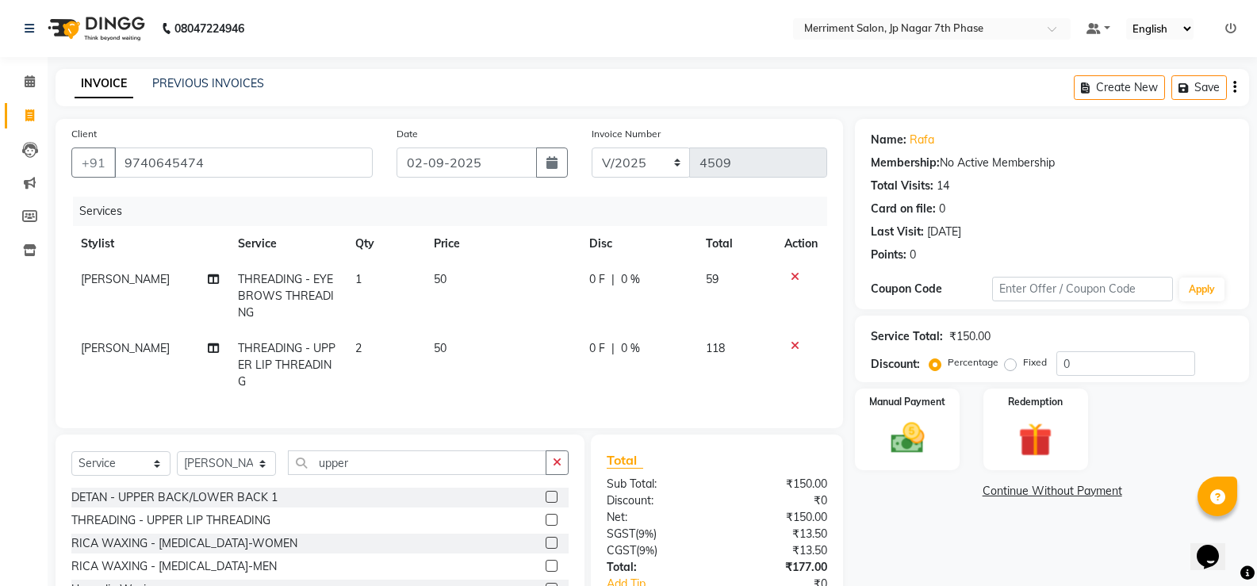
click at [549, 388] on div "Services Stylist Service Qty Price Disc Total Action naynika rai THREADING - EY…" at bounding box center [449, 305] width 756 height 216
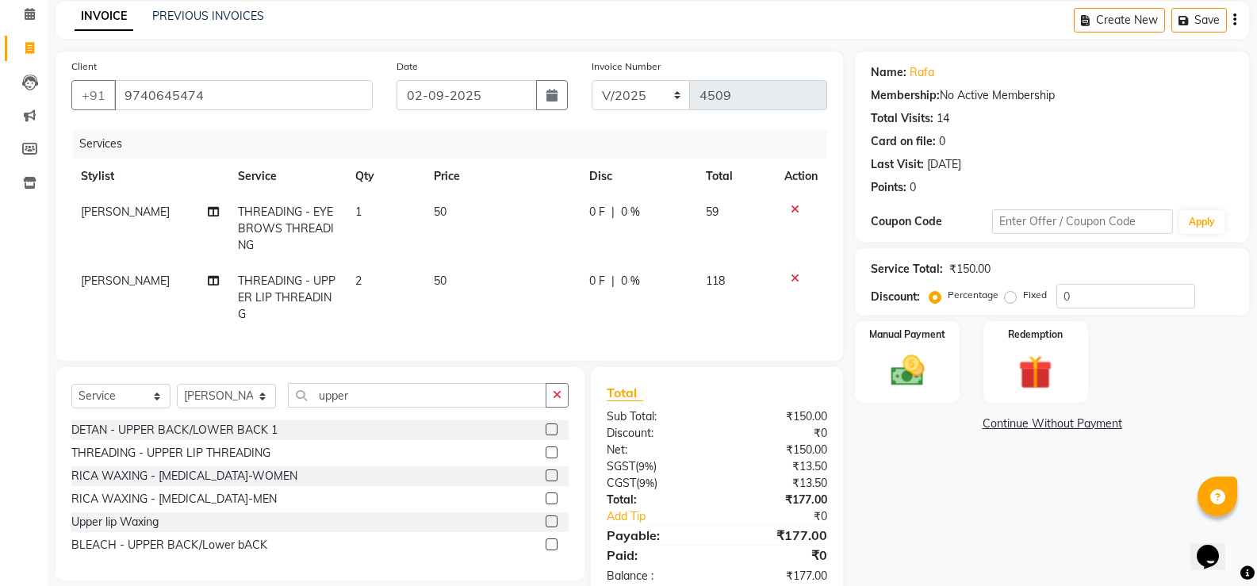
scroll to position [117, 0]
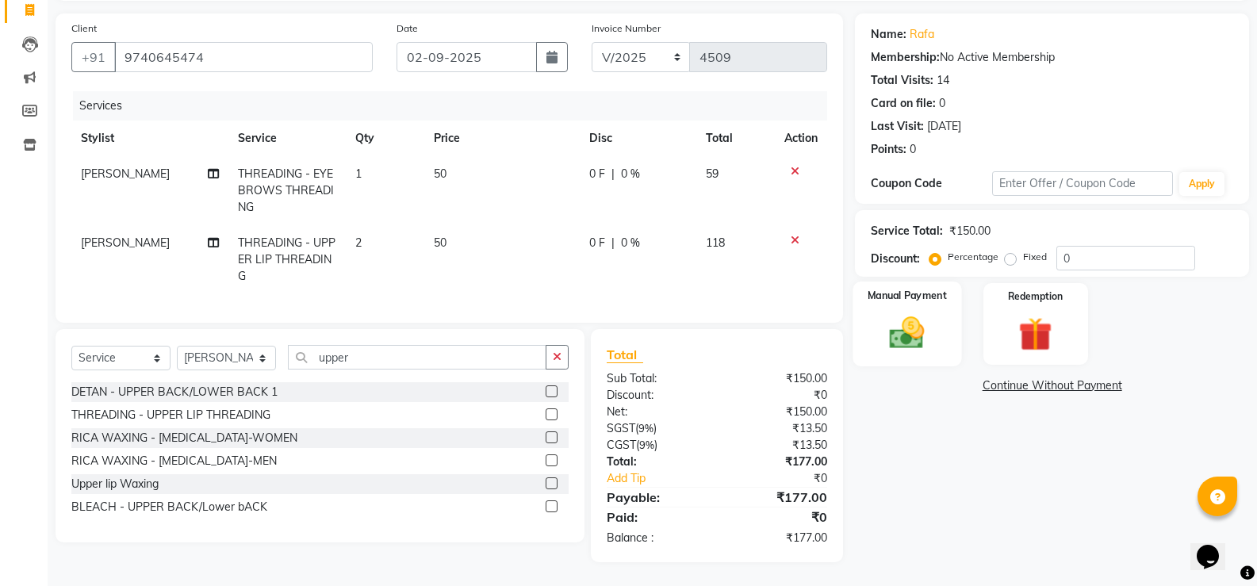
click at [939, 323] on div "Manual Payment" at bounding box center [908, 324] width 109 height 85
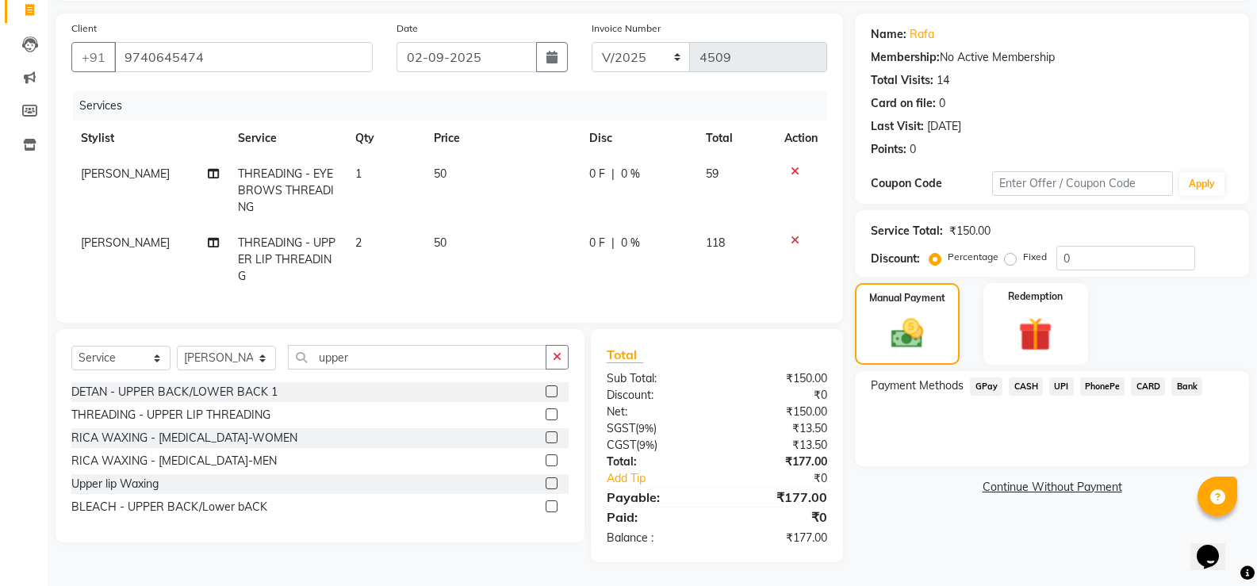
click at [1063, 378] on span "UPI" at bounding box center [1062, 387] width 25 height 18
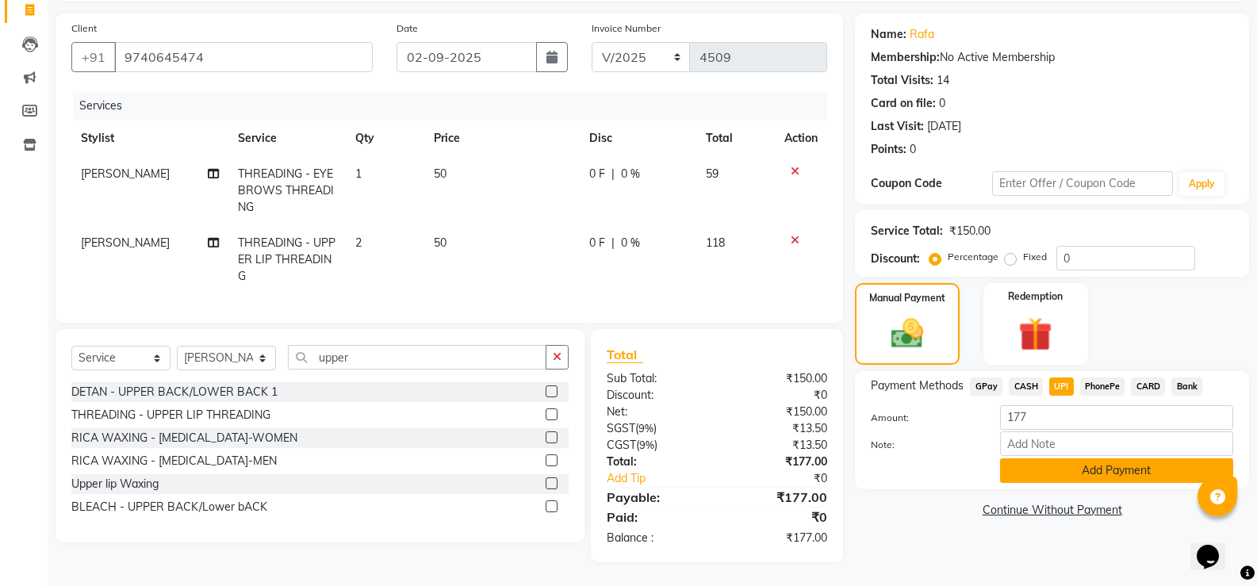
click at [1096, 465] on button "Add Payment" at bounding box center [1116, 471] width 233 height 25
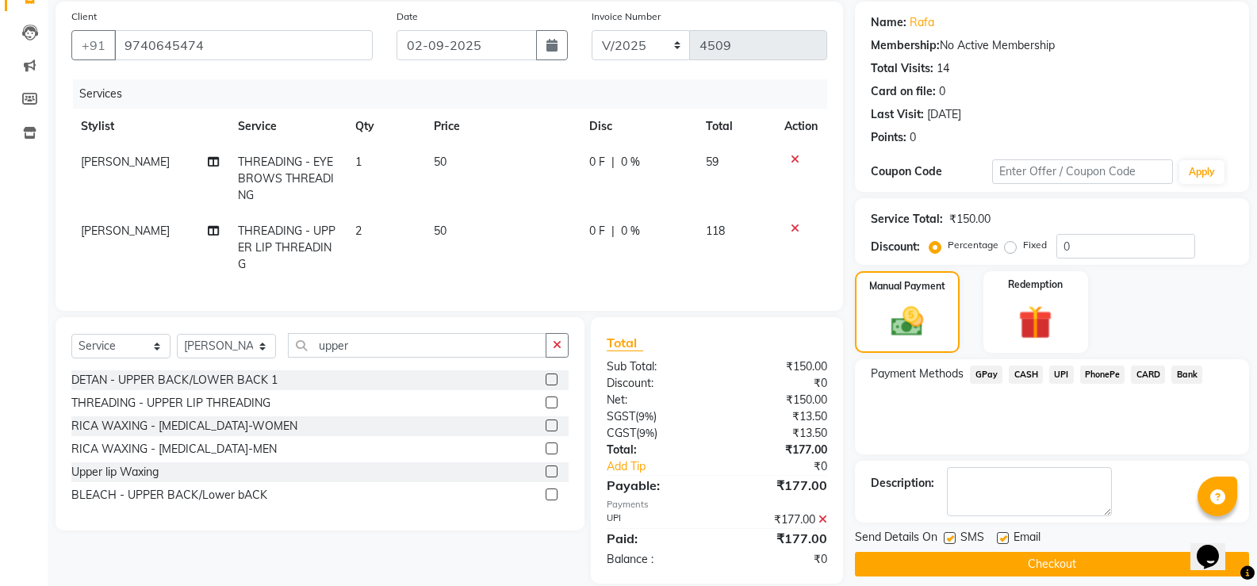
click at [1029, 561] on button "Checkout" at bounding box center [1052, 564] width 394 height 25
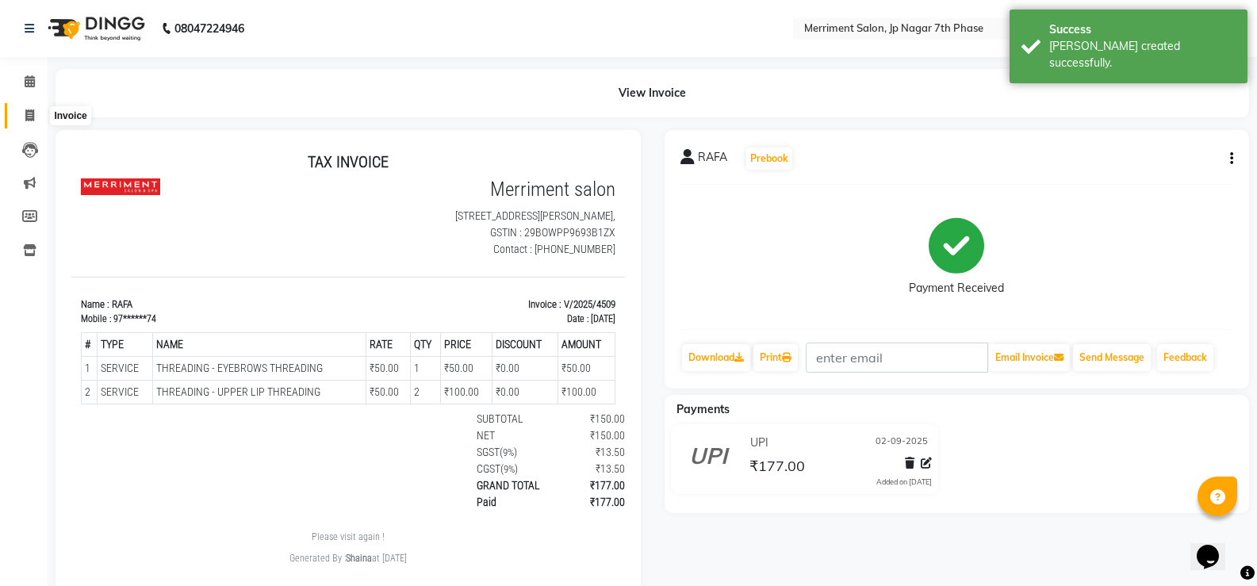
click at [19, 117] on span at bounding box center [30, 116] width 28 height 18
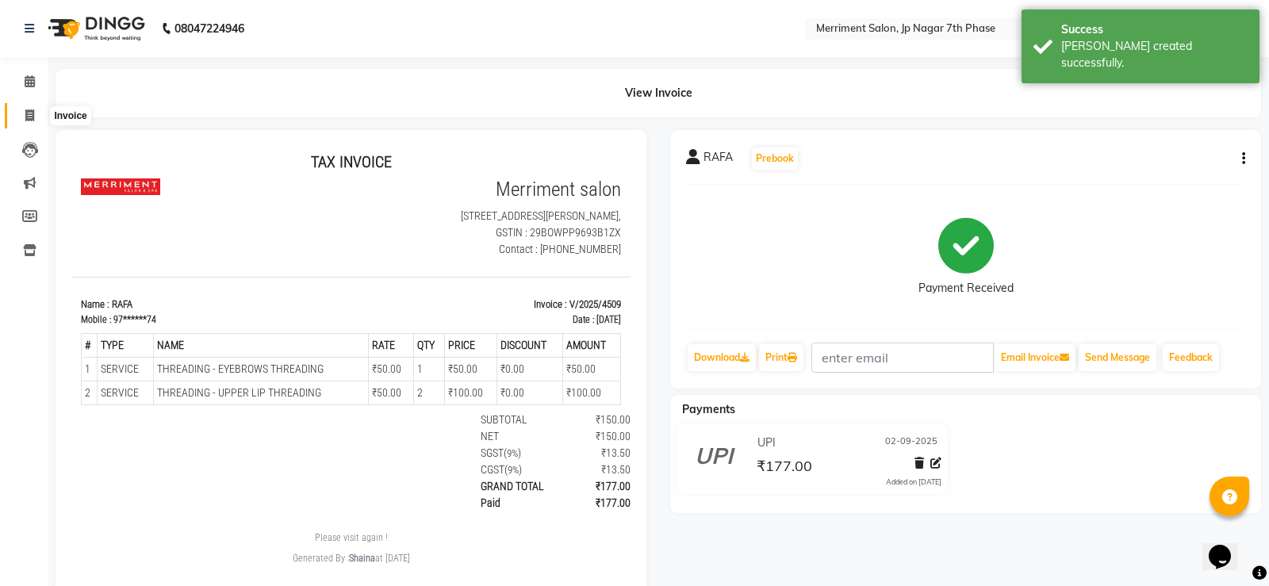
select select "service"
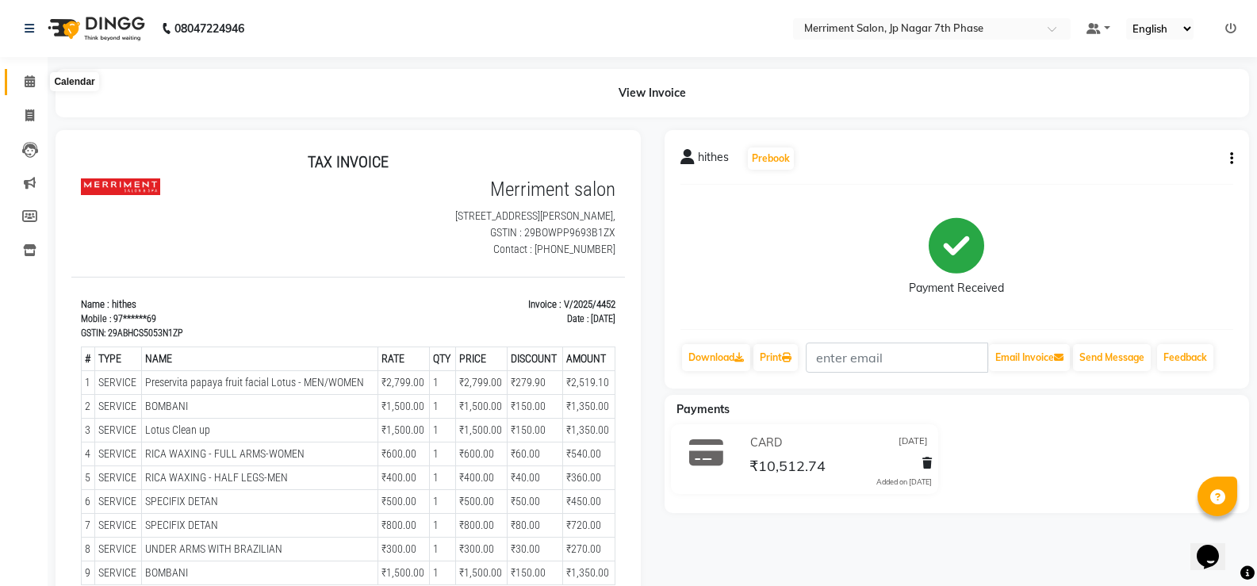
click at [21, 83] on span at bounding box center [30, 82] width 28 height 18
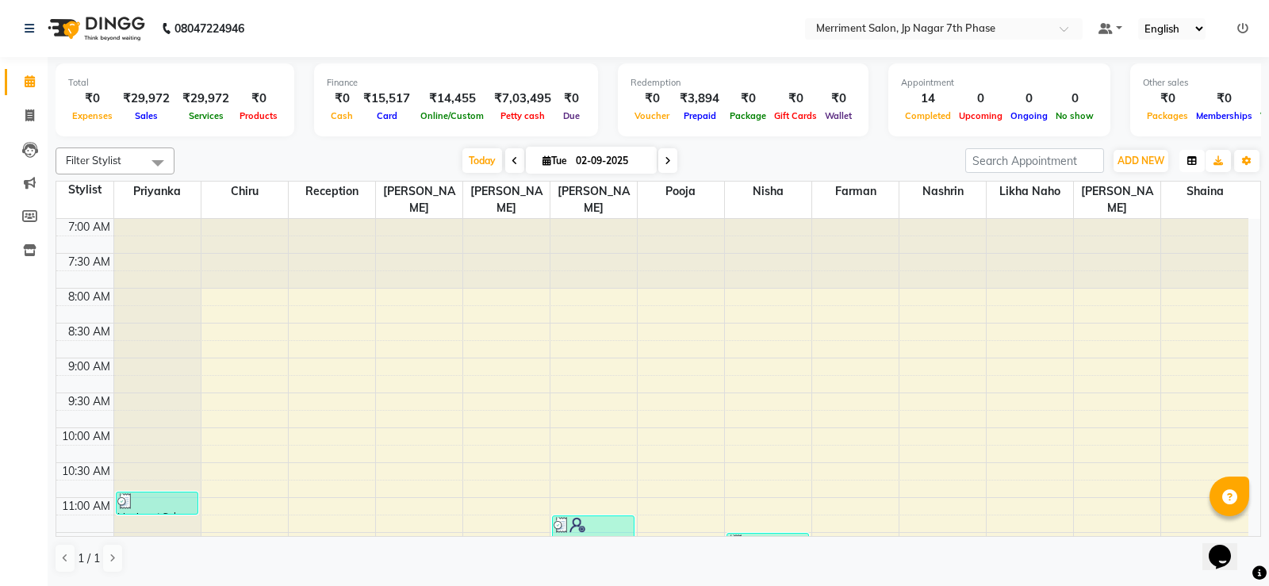
click at [1192, 160] on icon "button" at bounding box center [1193, 161] width 10 height 10
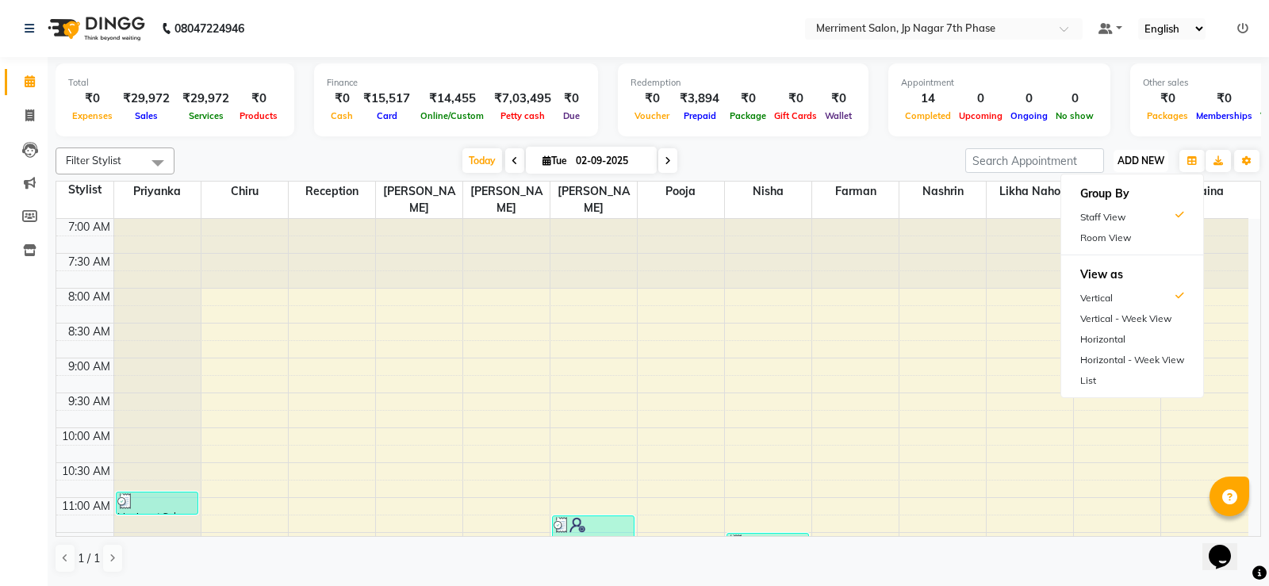
click at [1145, 155] on span "ADD NEW" at bounding box center [1141, 161] width 47 height 12
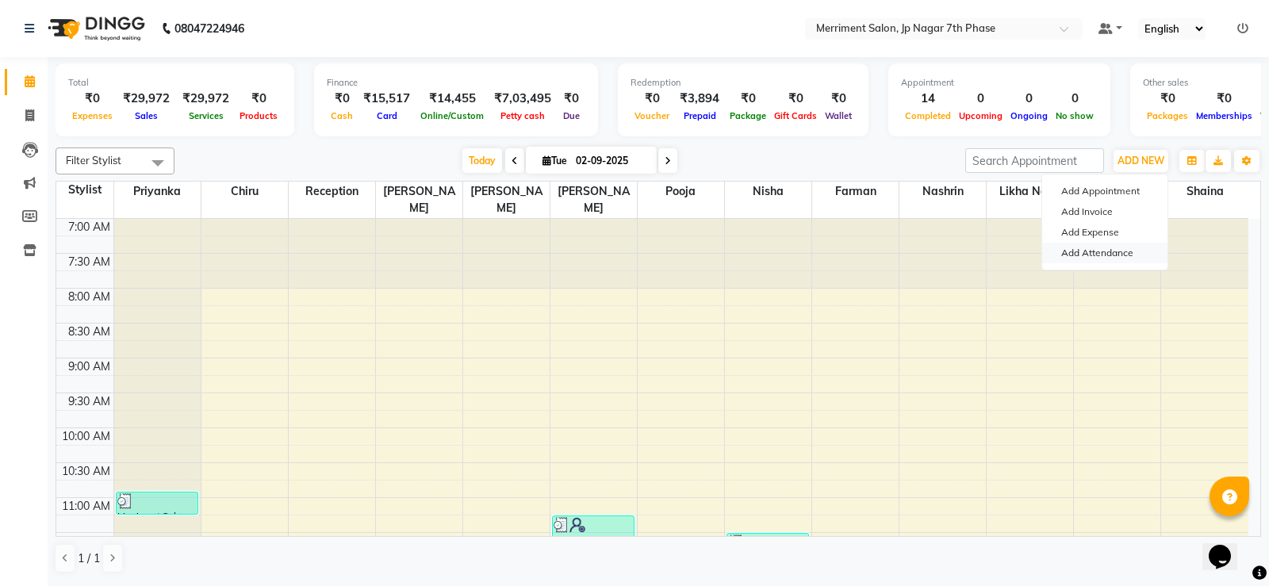
click at [1118, 245] on link "Add Attendance" at bounding box center [1104, 253] width 125 height 21
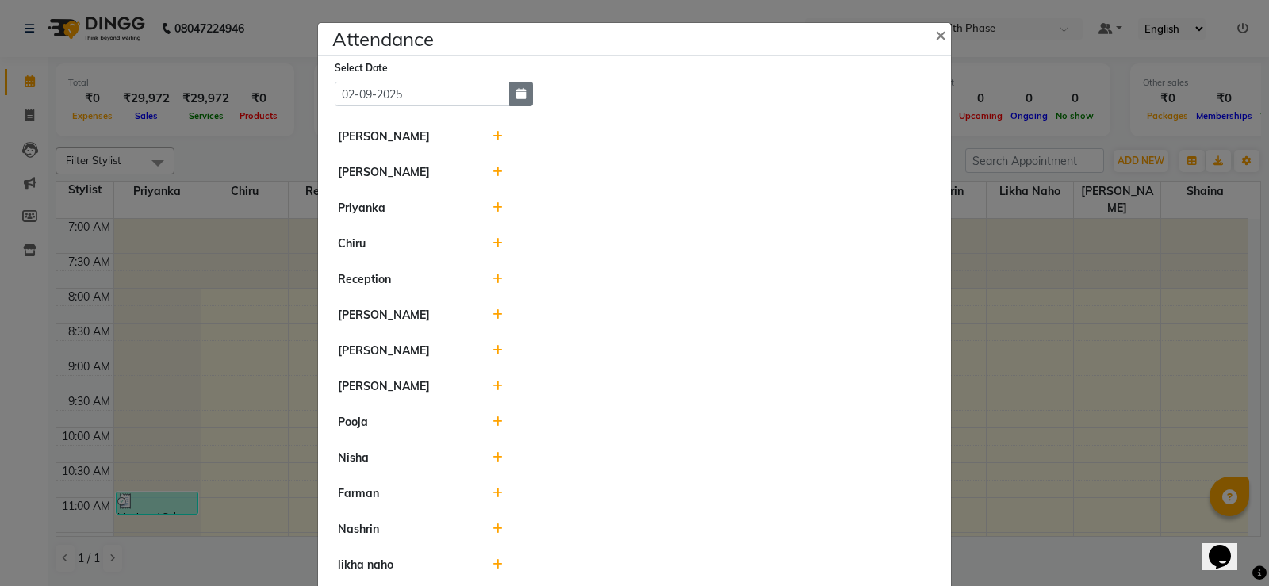
click at [516, 98] on icon "button" at bounding box center [521, 93] width 10 height 11
select select "9"
select select "2025"
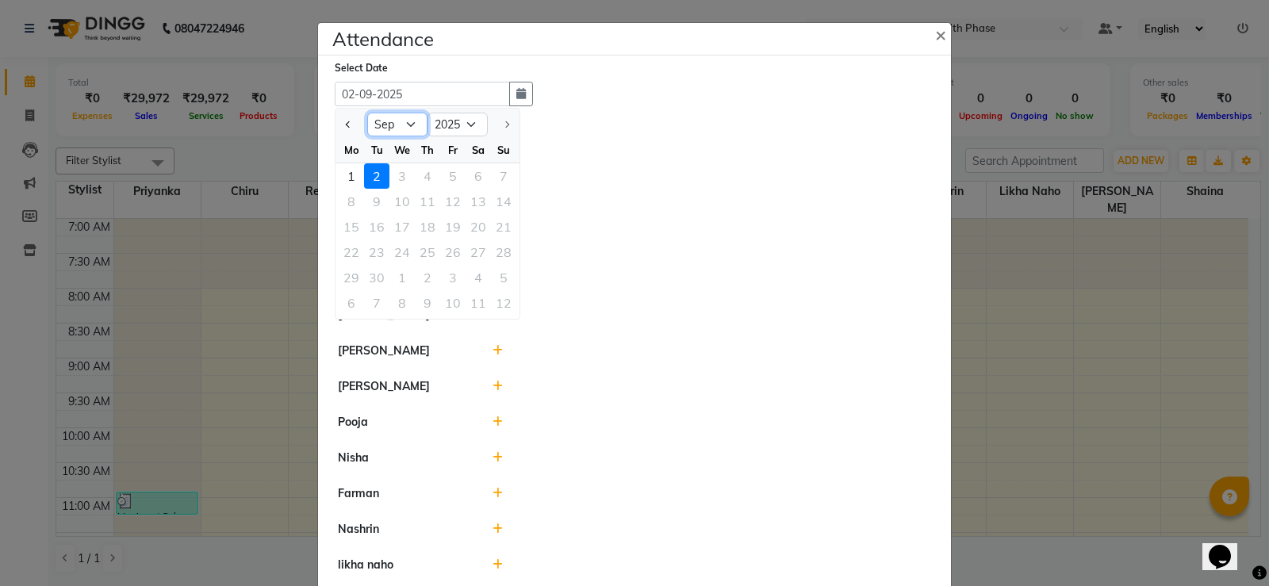
click at [414, 127] on select "Jan Feb Mar Apr May Jun [DATE] Aug Sep" at bounding box center [397, 125] width 60 height 24
select select "8"
click at [367, 113] on select "Jan Feb Mar Apr May Jun [DATE] Aug Sep" at bounding box center [397, 125] width 60 height 24
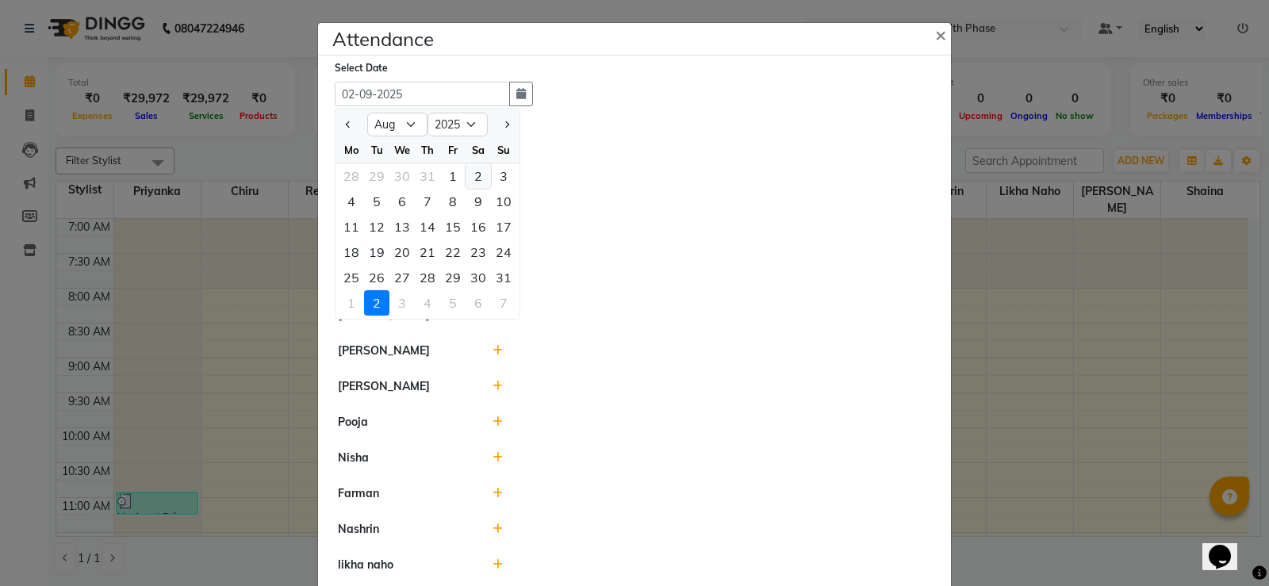
click at [475, 171] on div "2" at bounding box center [478, 175] width 25 height 25
type input "[DATE]"
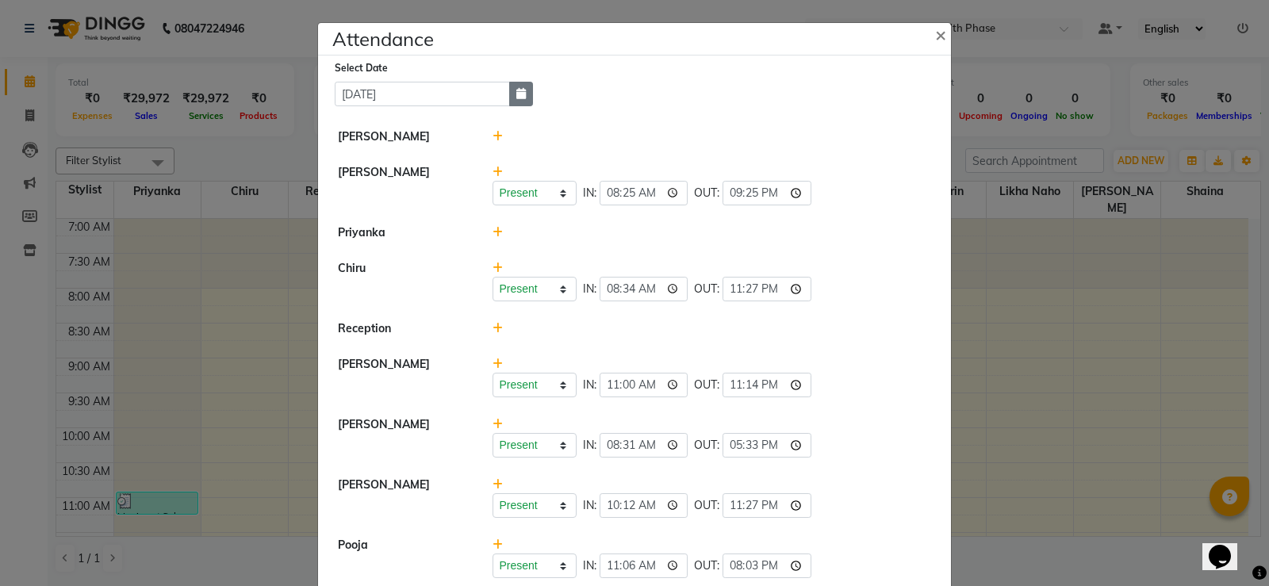
click at [517, 98] on icon "button" at bounding box center [521, 93] width 10 height 11
select select "8"
select select "2025"
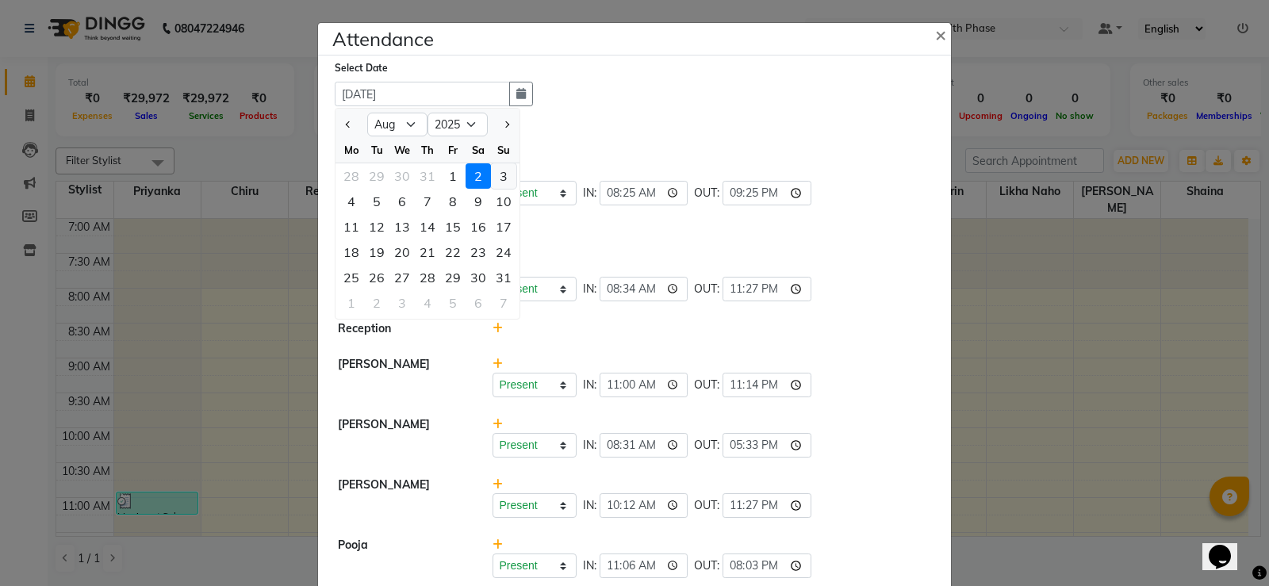
click at [502, 176] on div "3" at bounding box center [503, 175] width 25 height 25
type input "[DATE]"
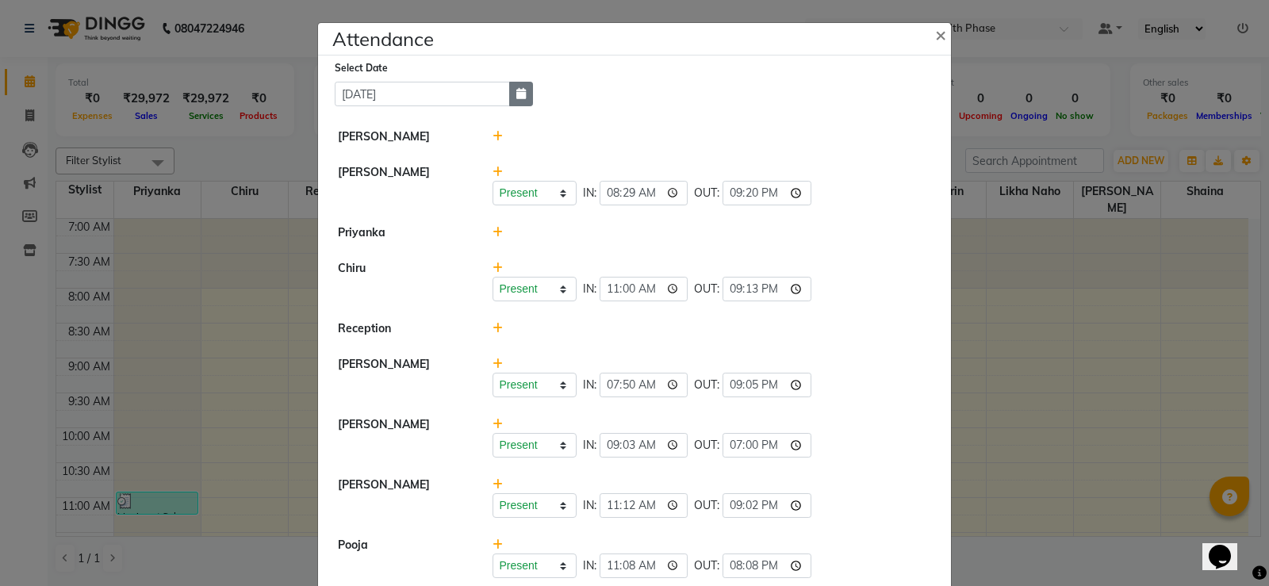
click at [525, 94] on button "button" at bounding box center [521, 94] width 24 height 25
select select "8"
select select "2025"
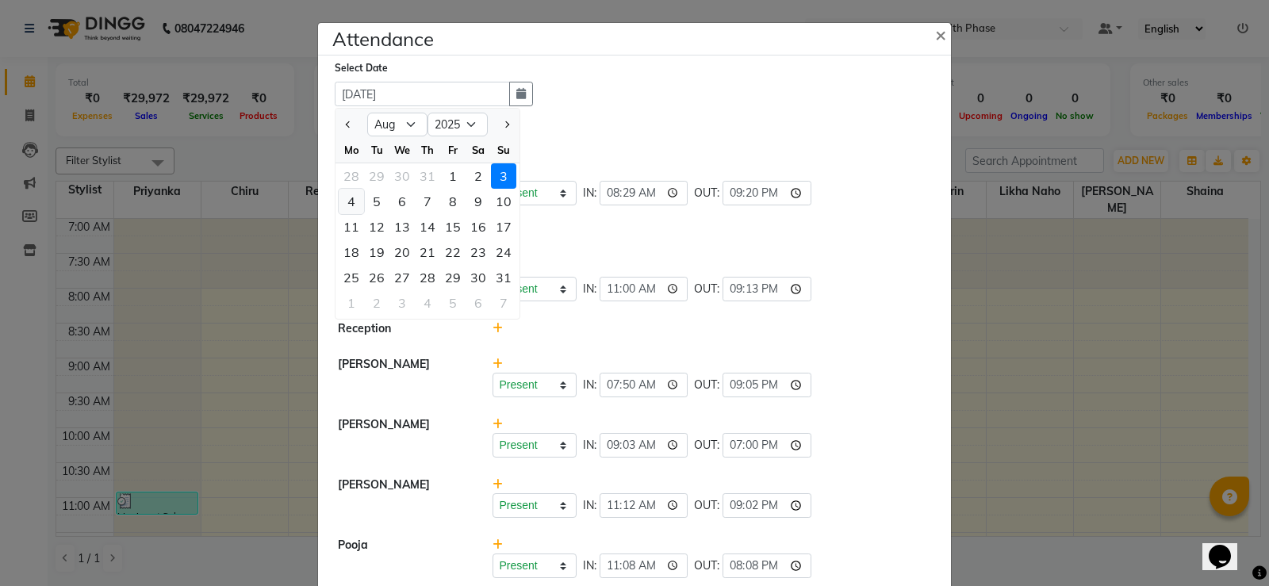
click at [345, 204] on div "4" at bounding box center [351, 201] width 25 height 25
type input "[DATE]"
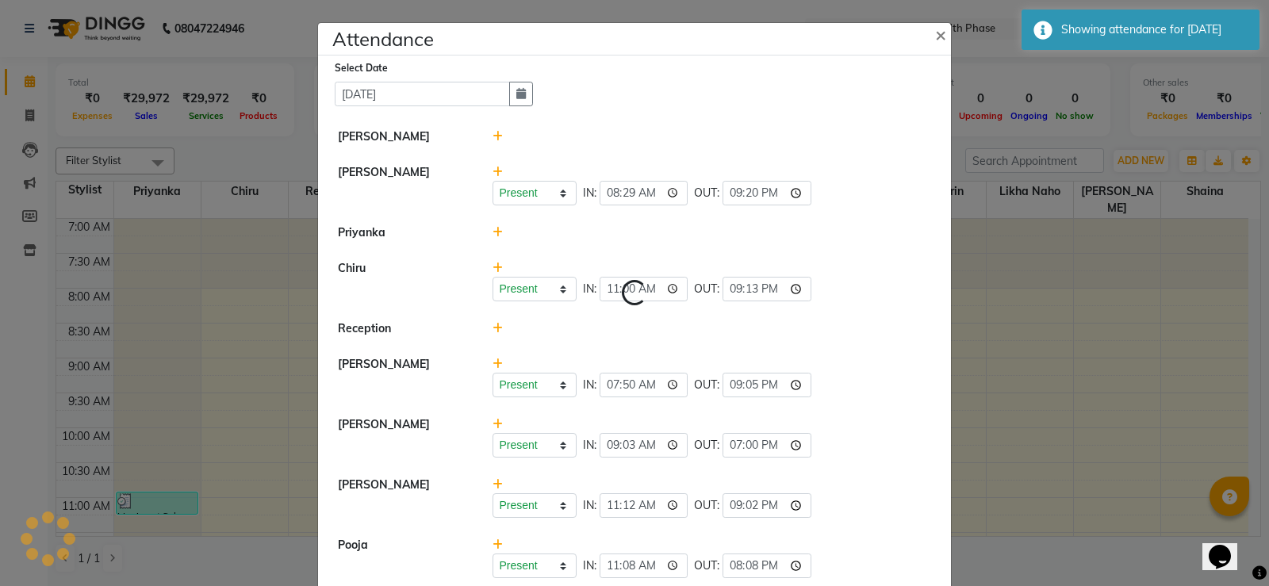
select select "A"
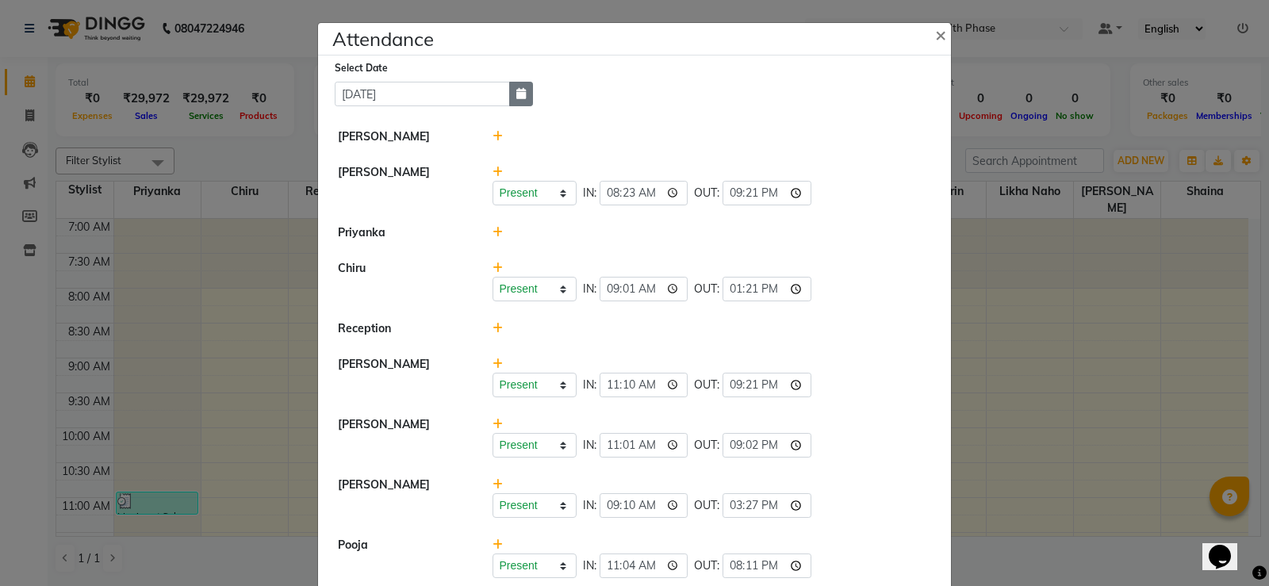
click at [516, 88] on icon "button" at bounding box center [521, 93] width 10 height 11
select select "8"
select select "2025"
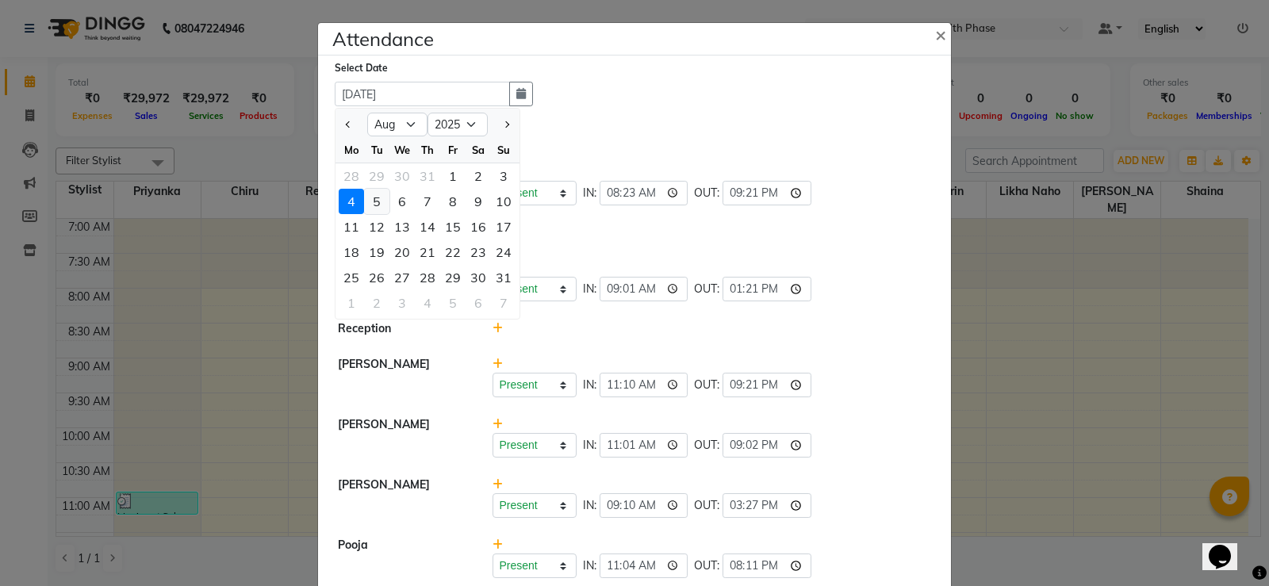
click at [372, 202] on div "5" at bounding box center [376, 201] width 25 height 25
type input "[DATE]"
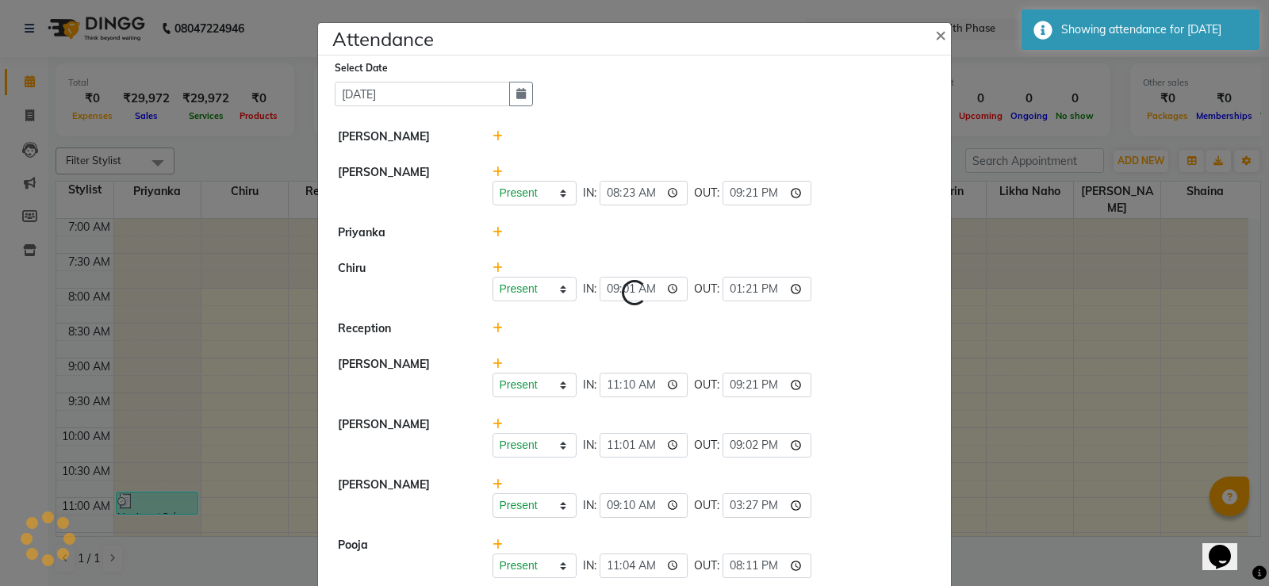
select select "W"
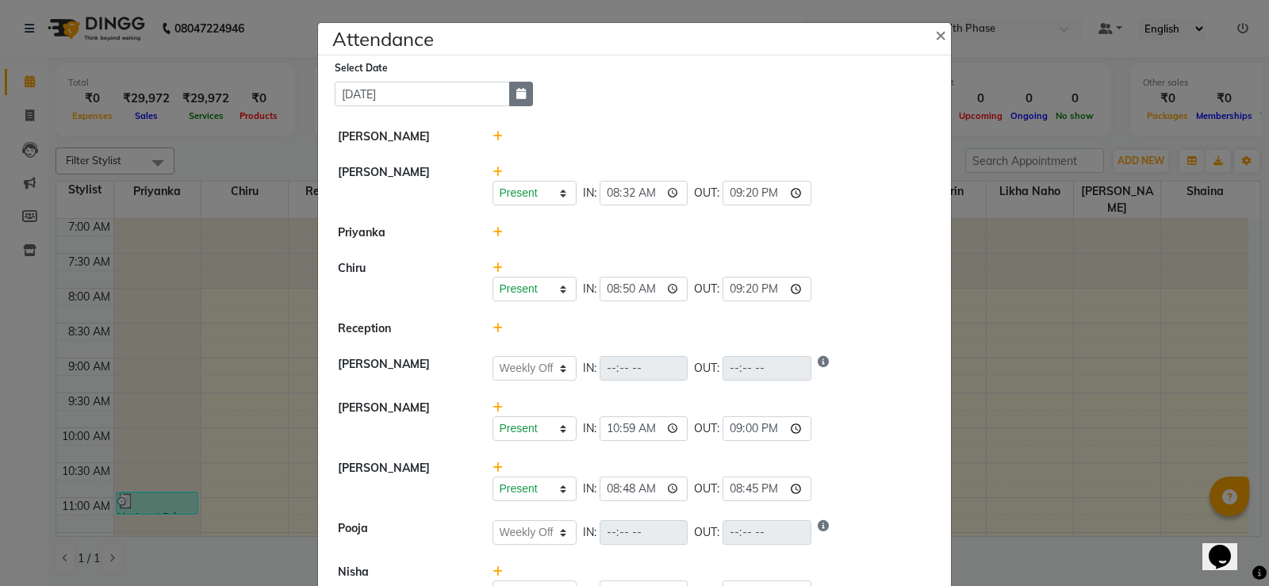
click at [516, 93] on icon "button" at bounding box center [521, 93] width 10 height 11
select select "8"
select select "2025"
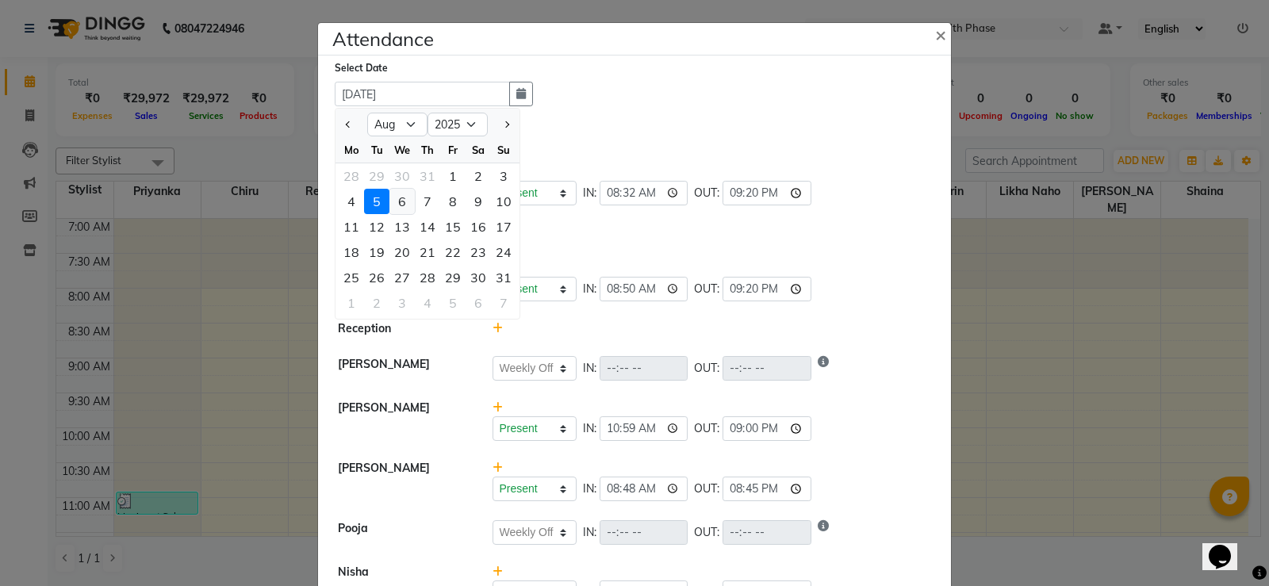
click at [401, 205] on div "6" at bounding box center [402, 201] width 25 height 25
type input "[DATE]"
select select "W"
